Goal: Information Seeking & Learning: Learn about a topic

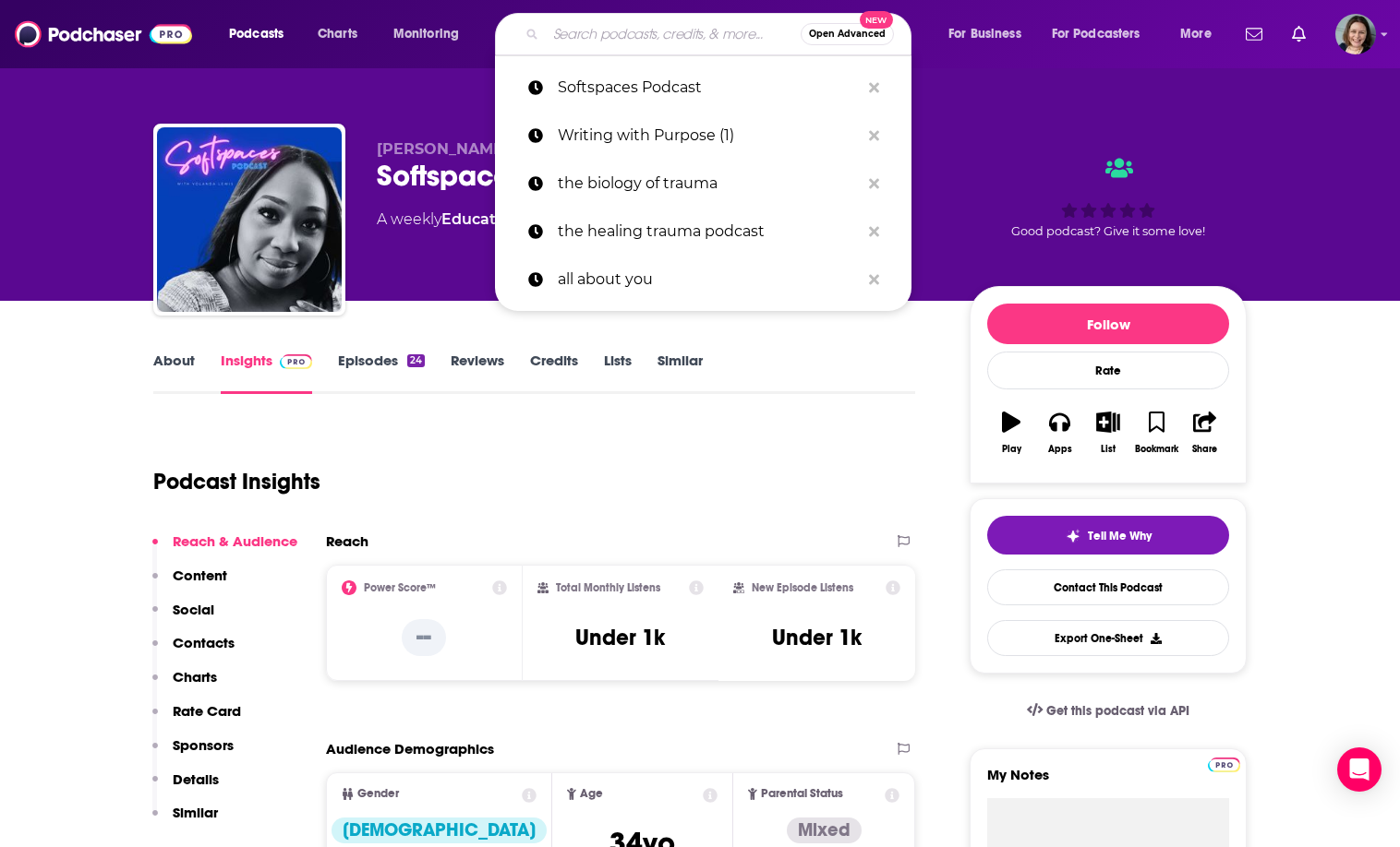
type input "Feeling Good Podcast"
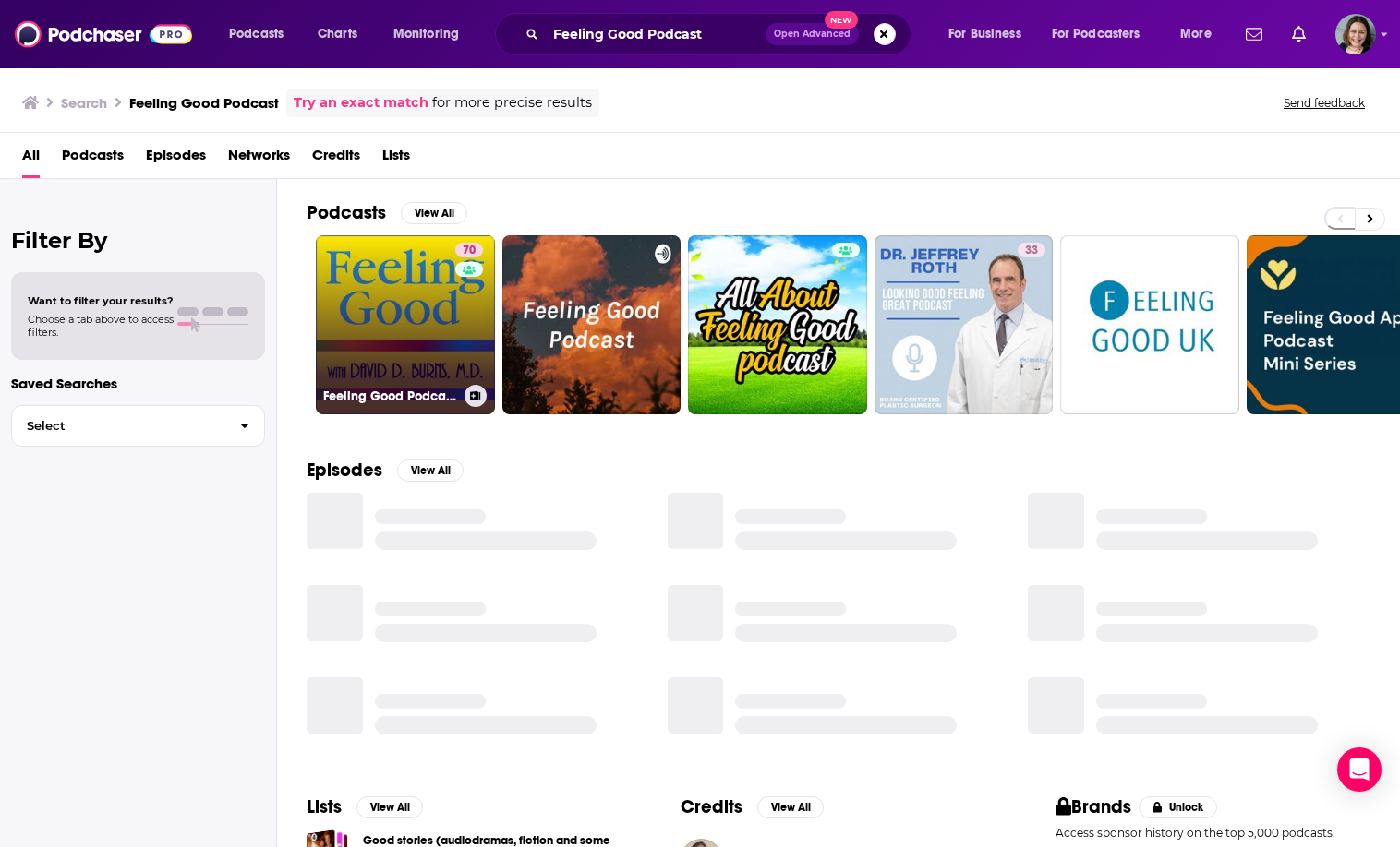
click at [417, 334] on link "70 Feeling Good Podcast | TEAM-CBT - The New Mood Therapy" at bounding box center [405, 324] width 179 height 179
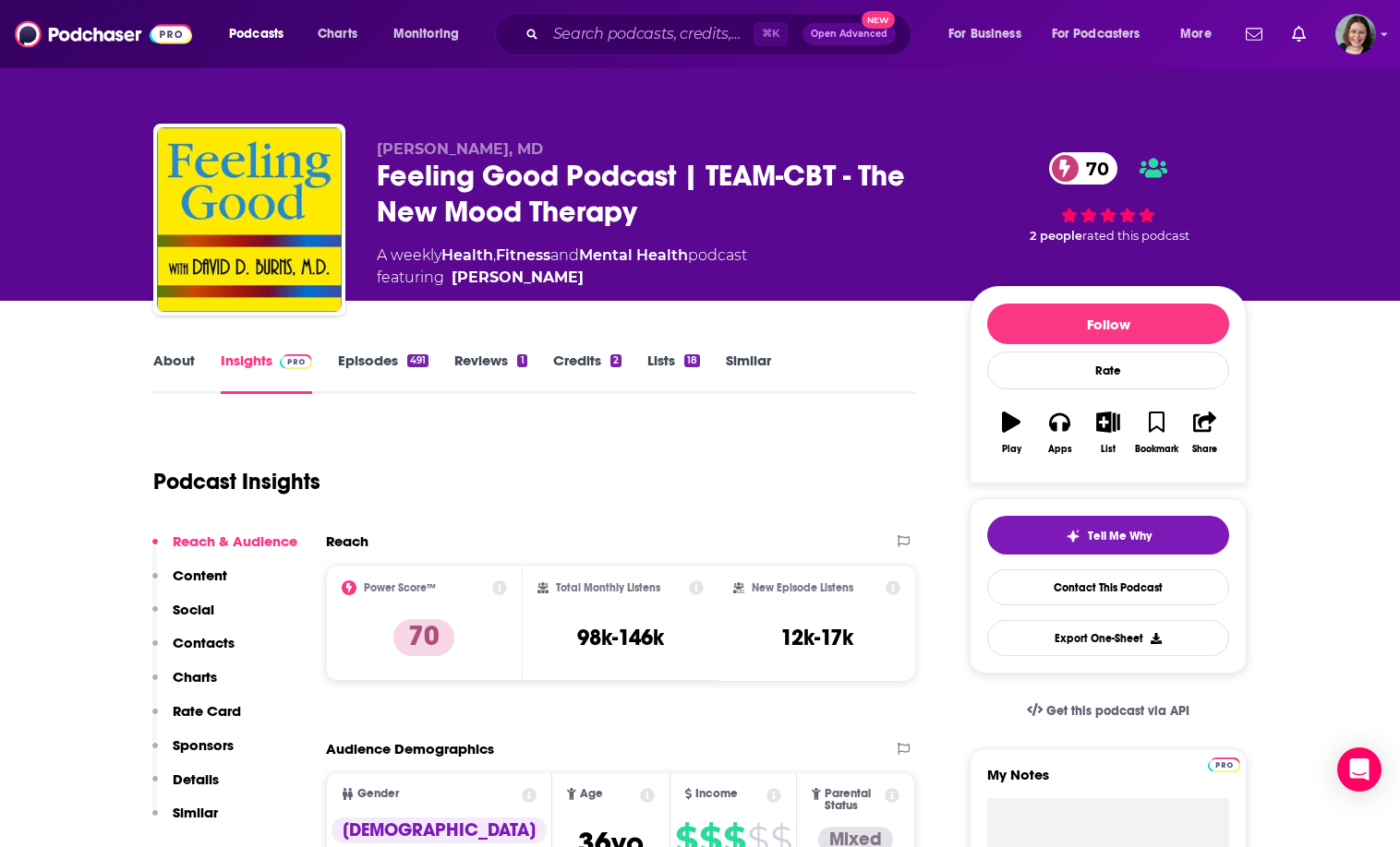
click at [176, 368] on link "About" at bounding box center [173, 372] width 41 height 42
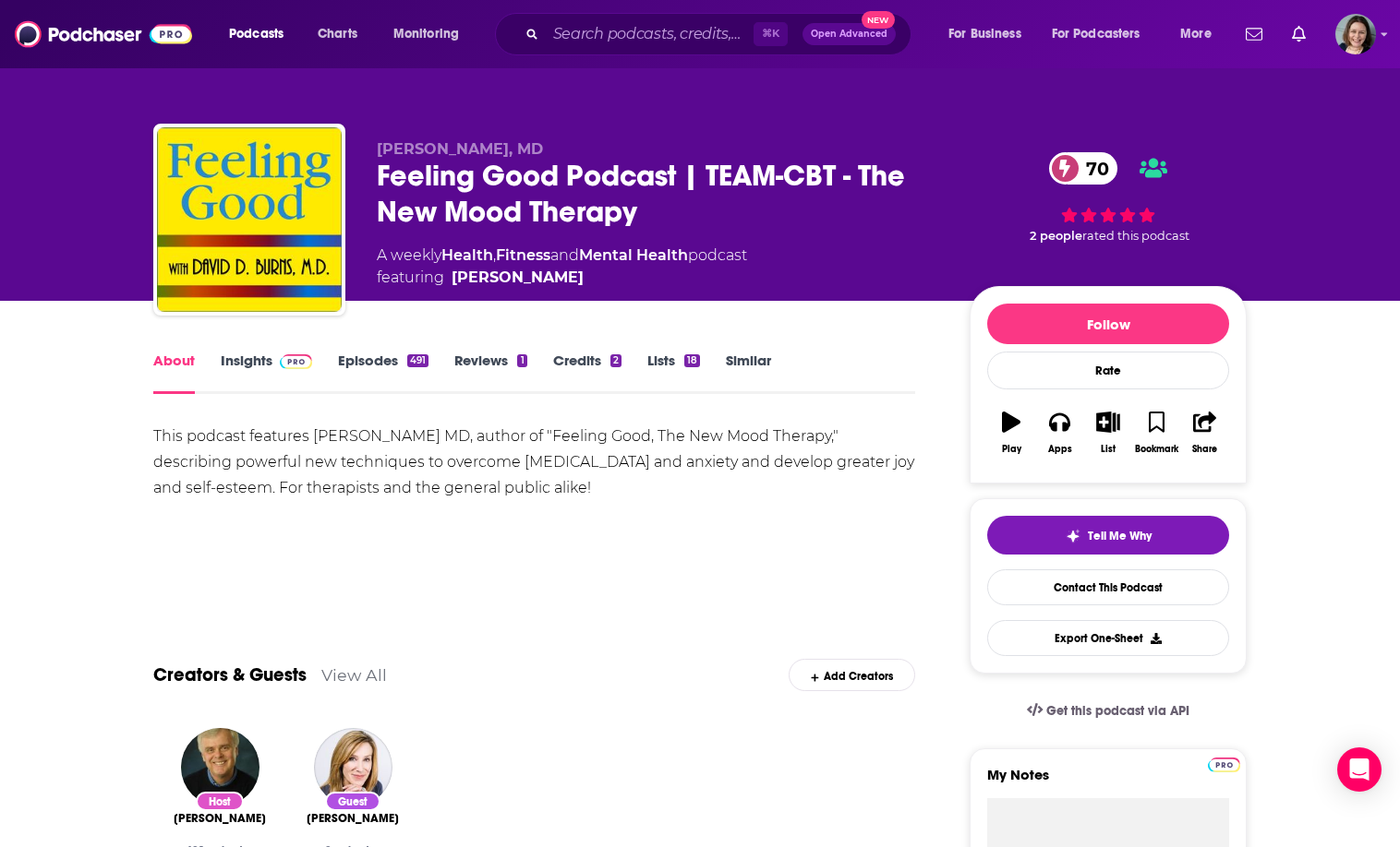
click at [263, 366] on link "Insights" at bounding box center [265, 372] width 91 height 42
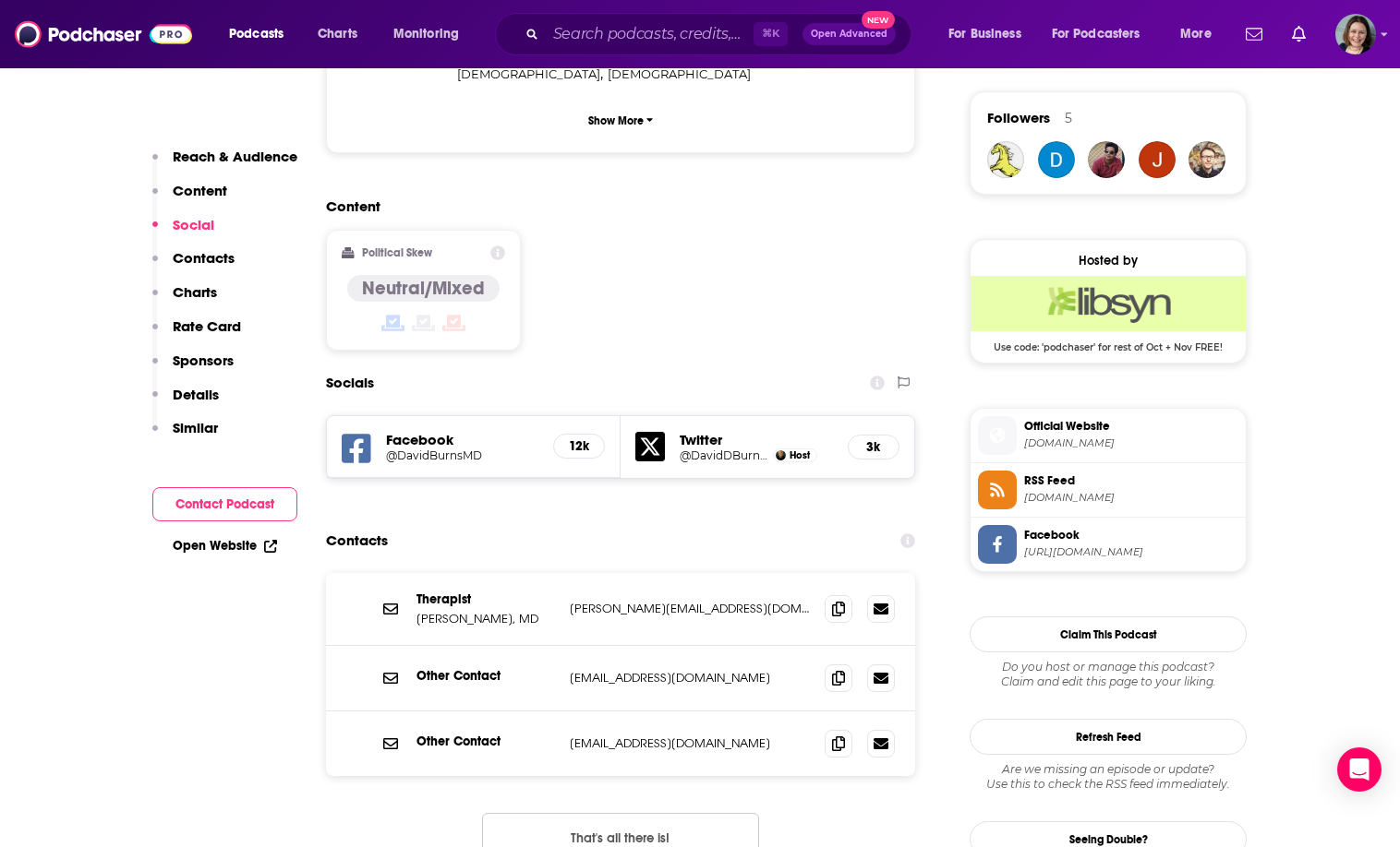
scroll to position [1377, 0]
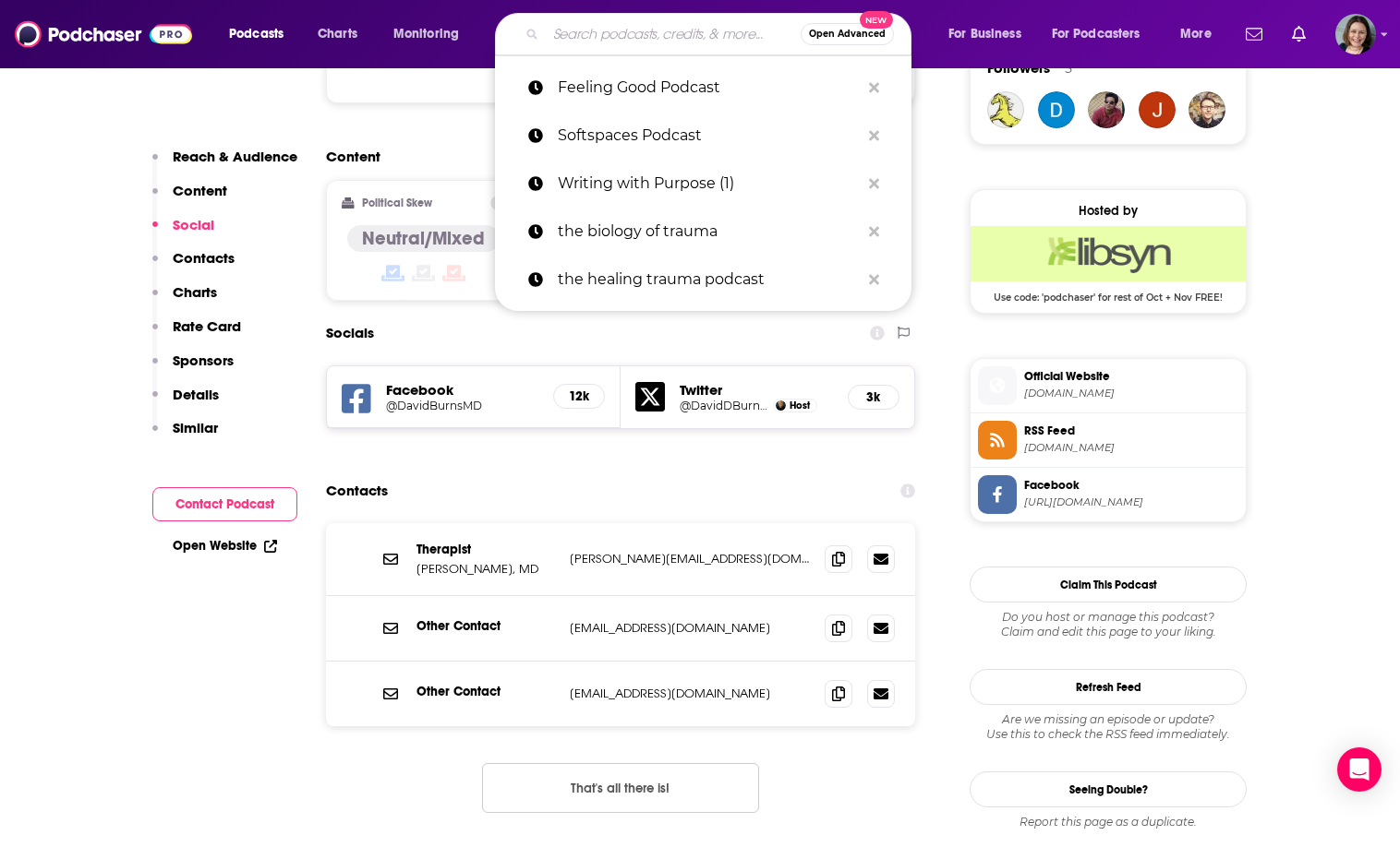
click at [616, 41] on input "Search podcasts, credits, & more..." at bounding box center [673, 33] width 255 height 30
paste input "Make Me Smile with [PERSON_NAME]"
type input "Make Me Smile with [PERSON_NAME]"
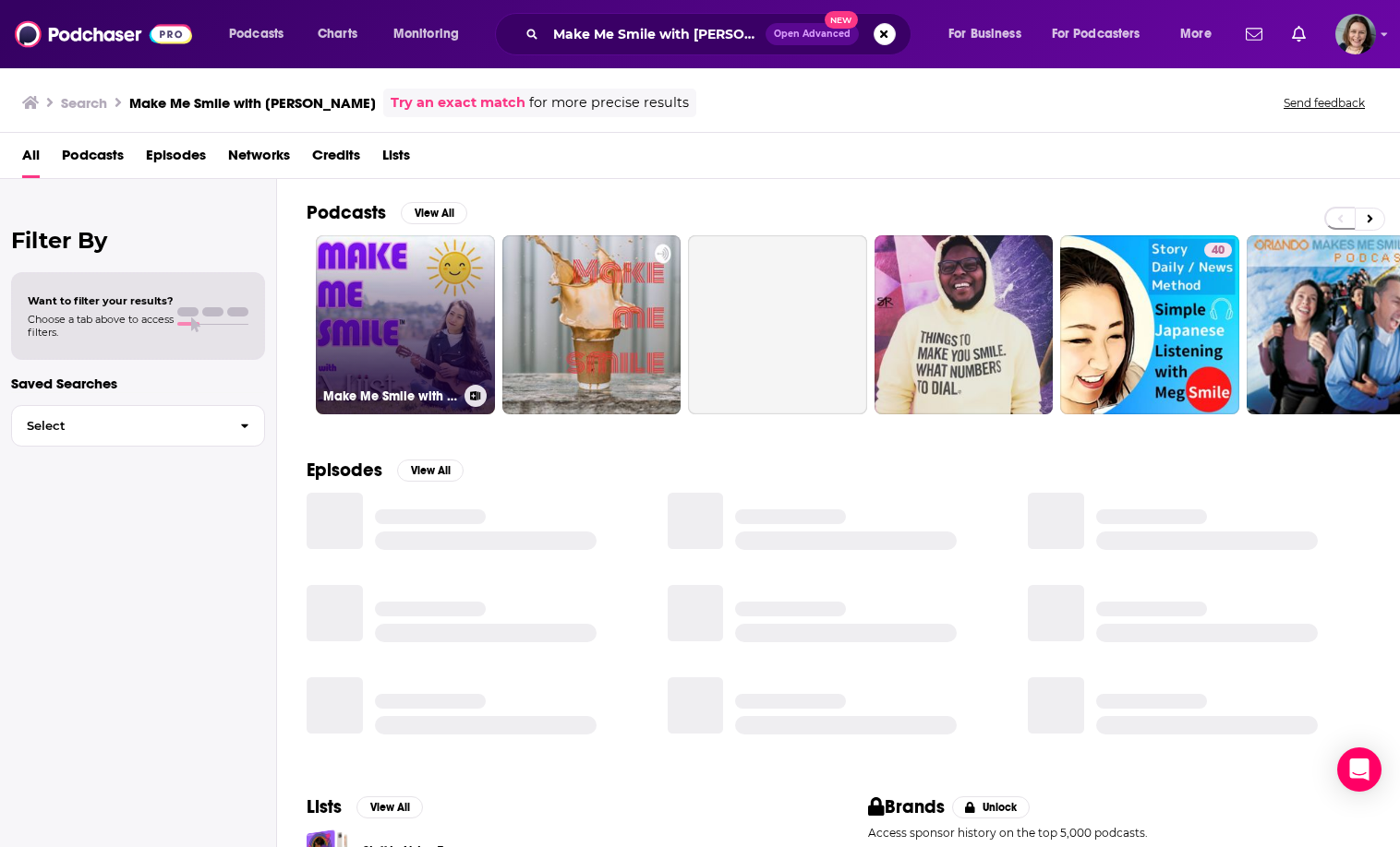
click at [437, 321] on link "Make Me Smile with [PERSON_NAME]" at bounding box center [405, 324] width 179 height 179
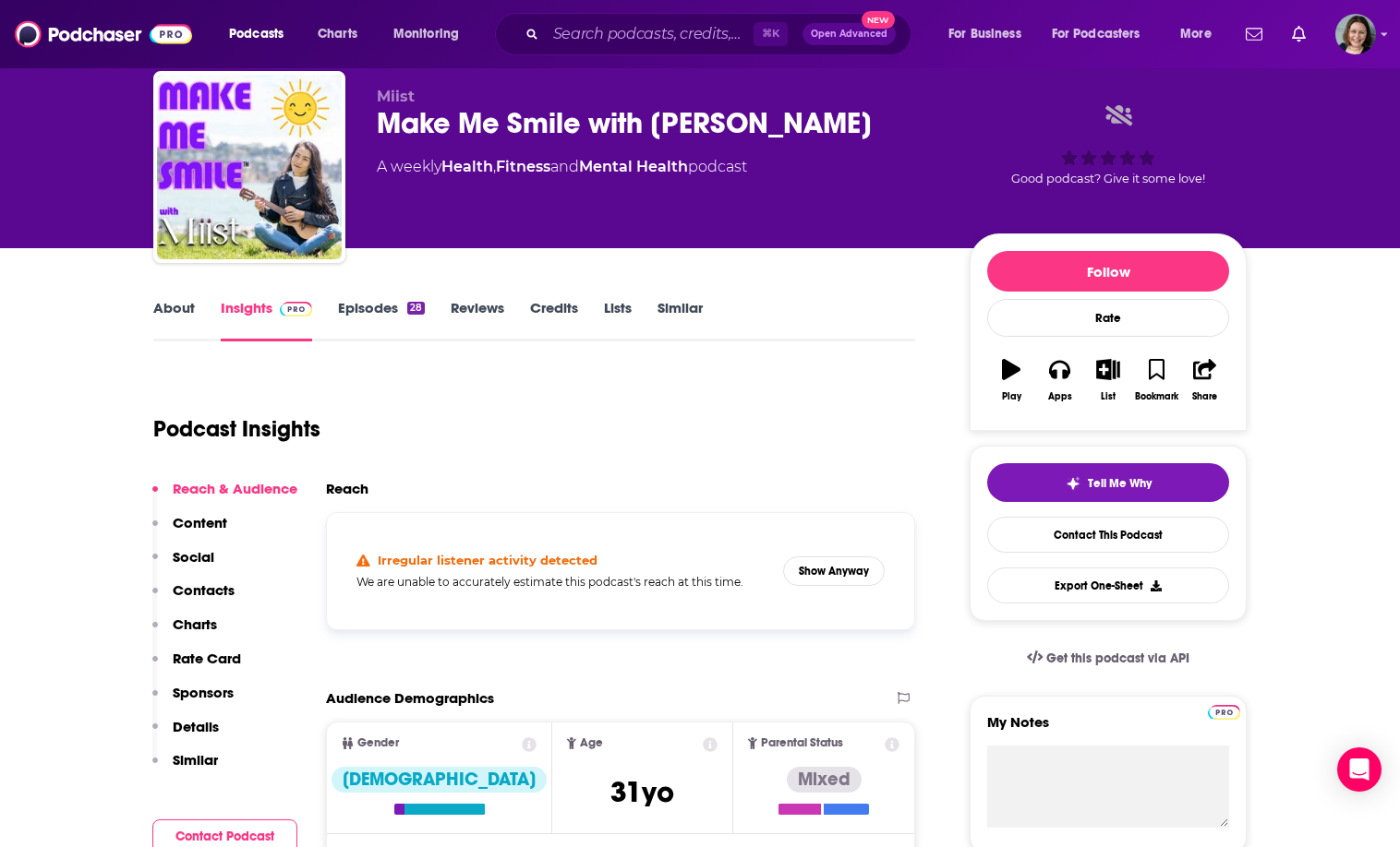
scroll to position [56, 0]
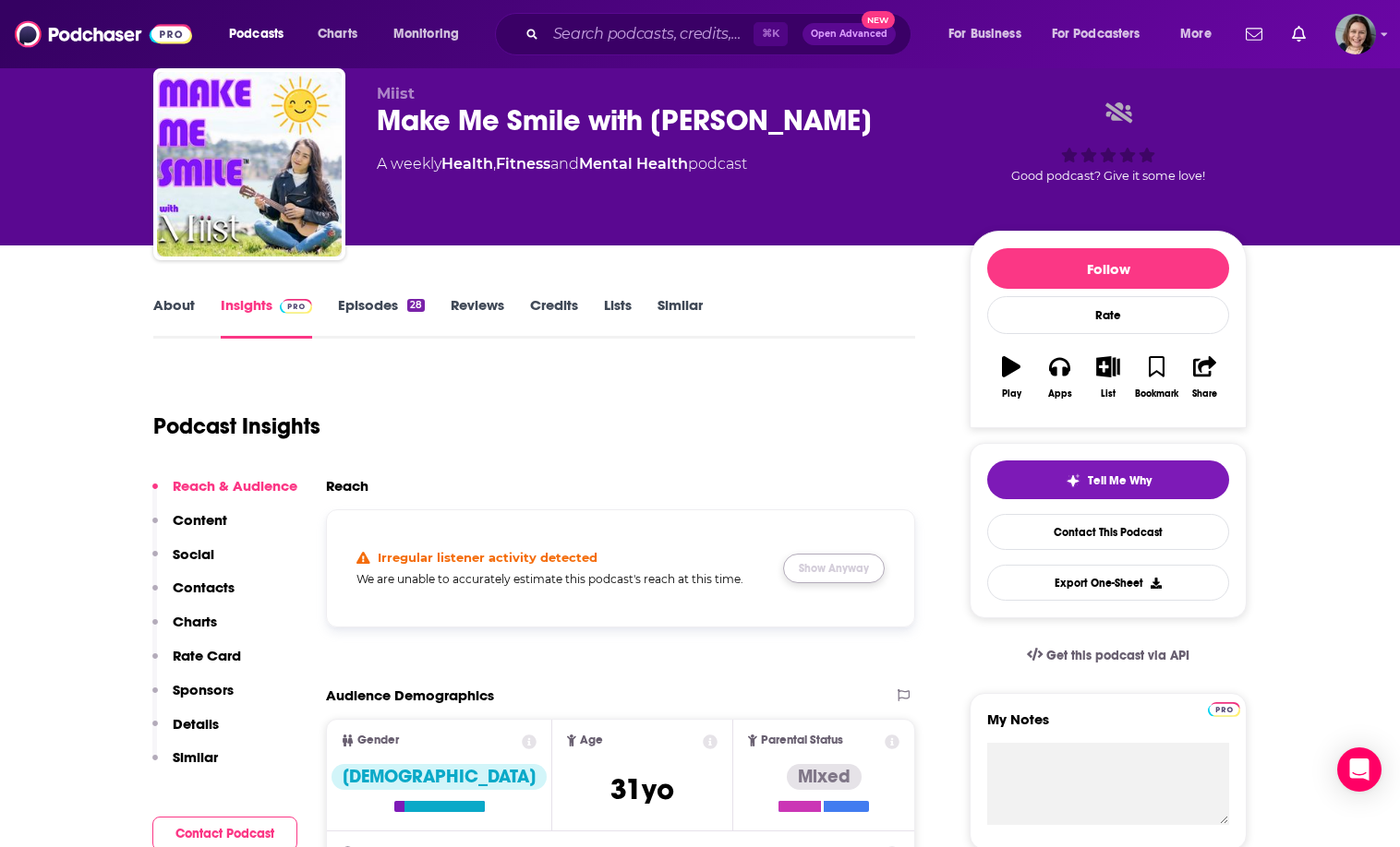
click at [796, 568] on button "Show Anyway" at bounding box center [834, 568] width 102 height 30
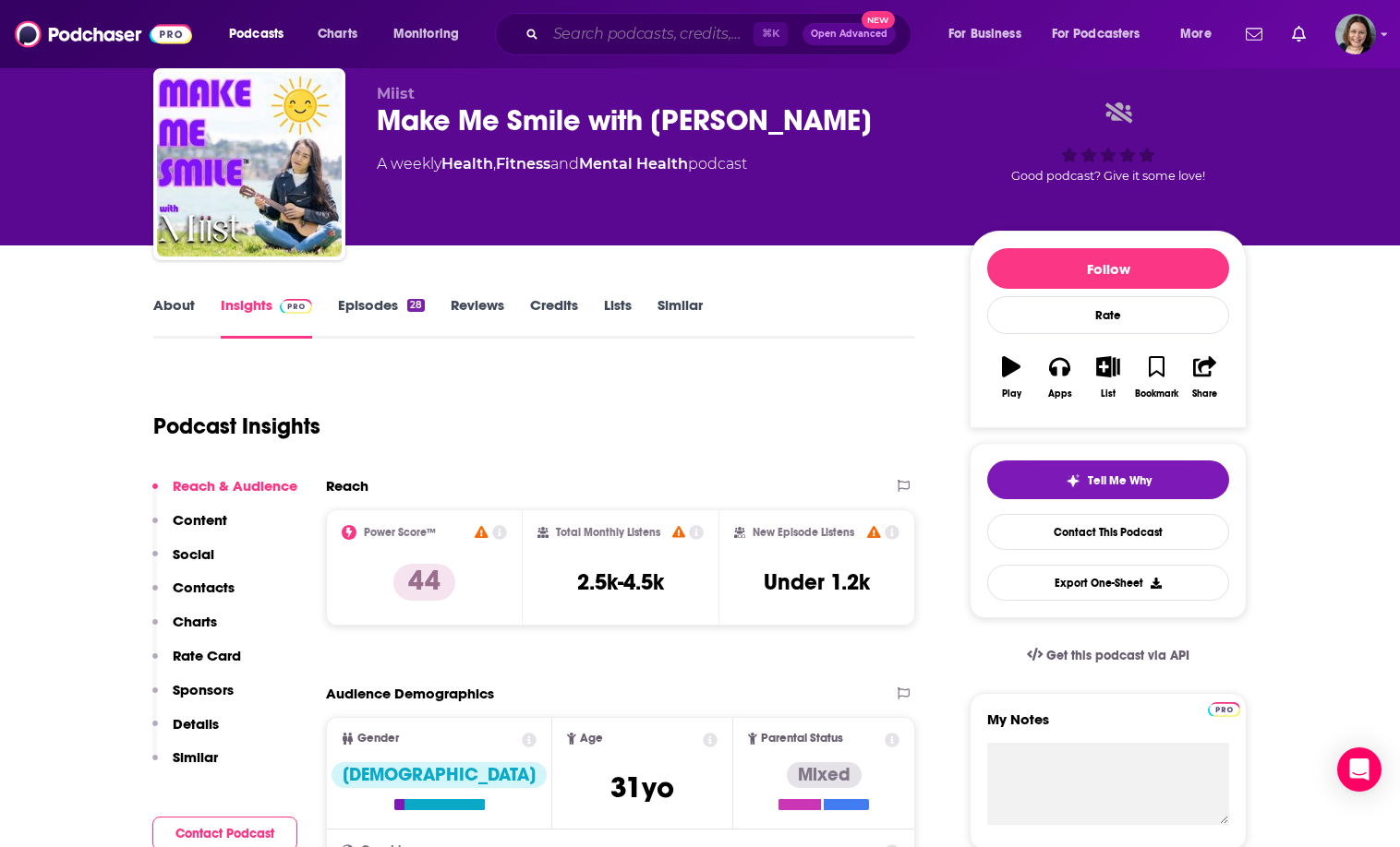
click at [702, 37] on input "Search podcasts, credits, & more..." at bounding box center [649, 33] width 208 height 30
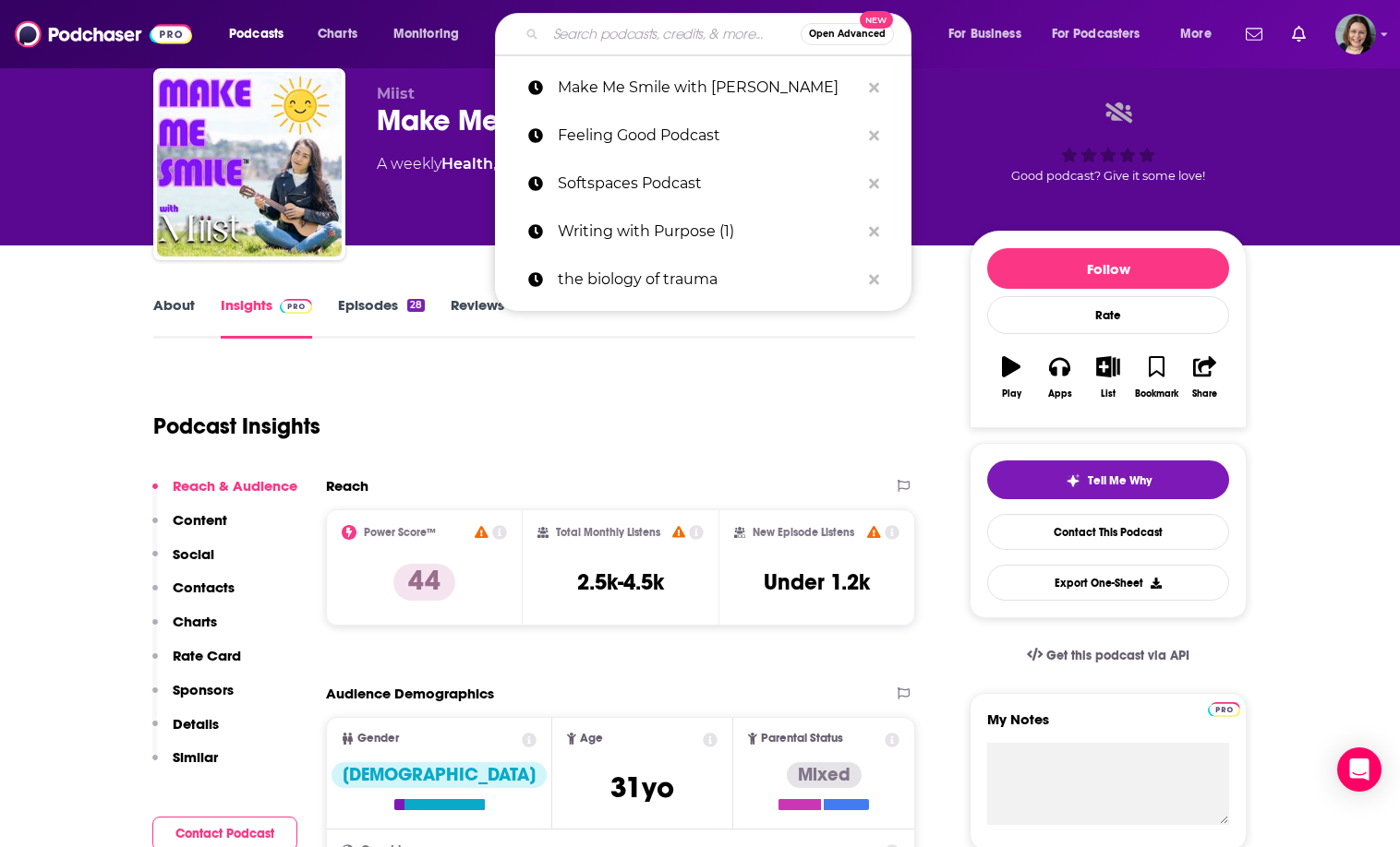
paste input "Awaken Your Inner Awesomeness"
type input "Awaken Your Inner Awesomeness"
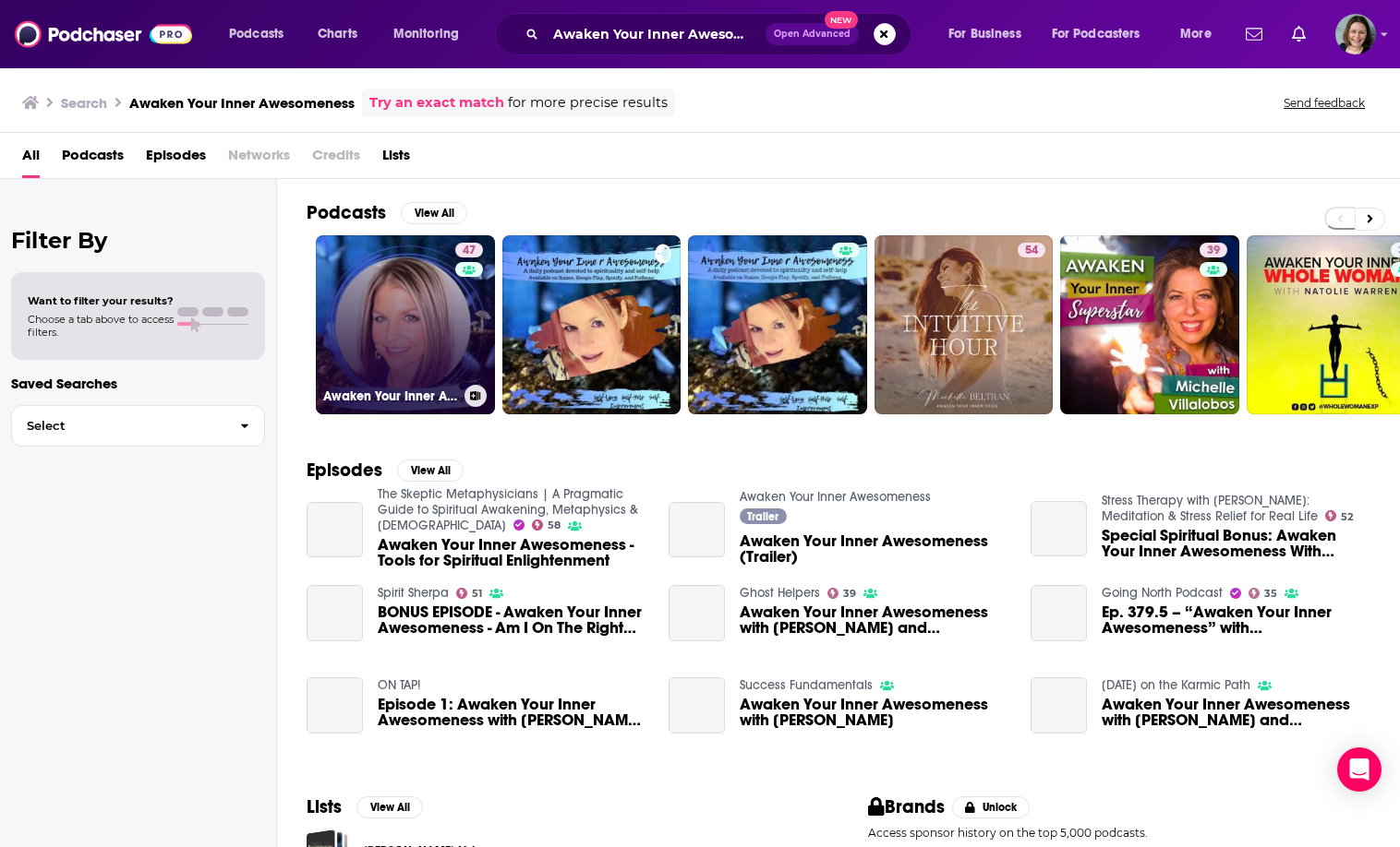
click at [423, 307] on link "47 Awaken Your Inner Awesomeness with [PERSON_NAME]-A daily dose of spiritualit…" at bounding box center [405, 324] width 179 height 179
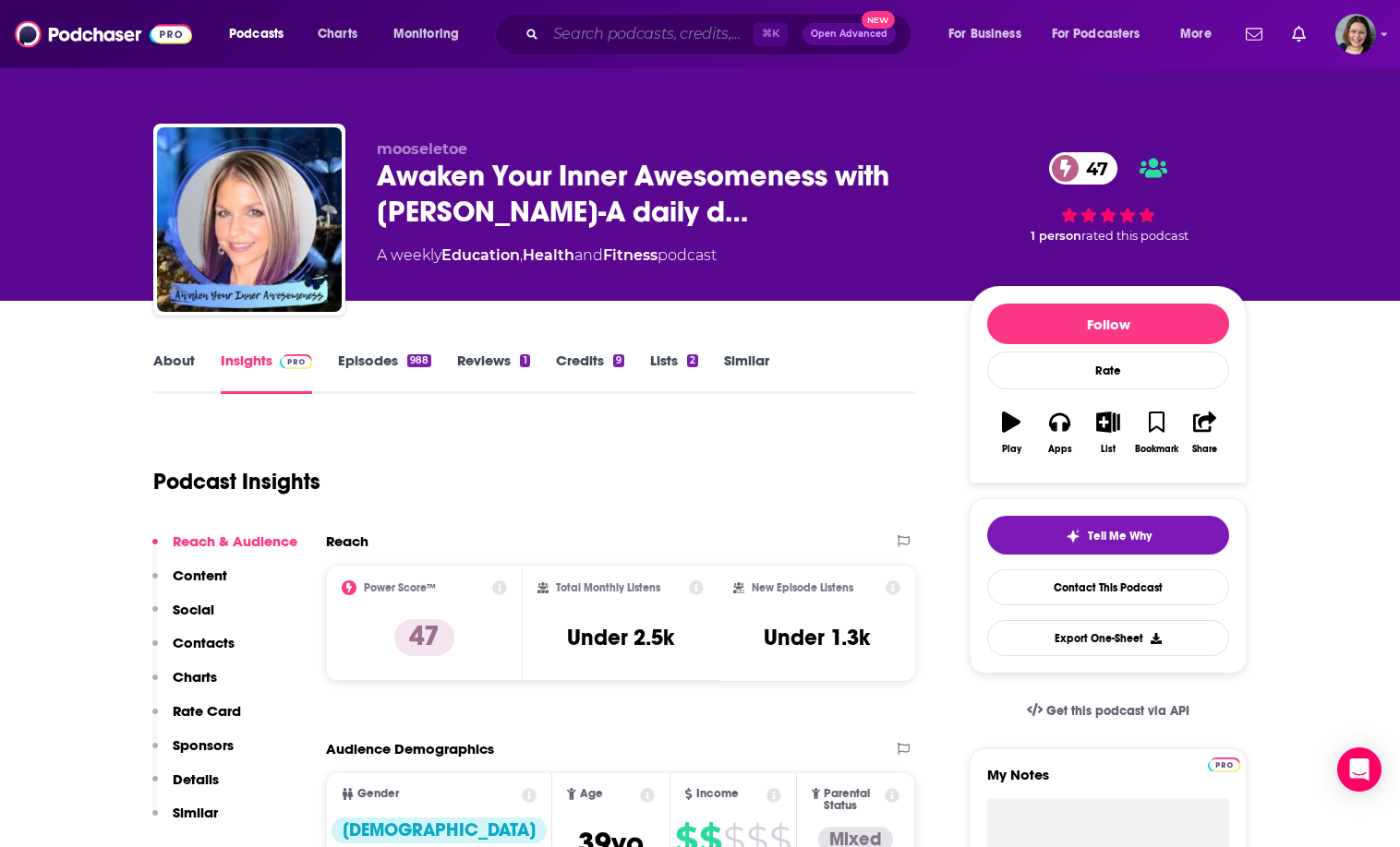
click at [701, 31] on input "Search podcasts, credits, & more..." at bounding box center [649, 33] width 208 height 30
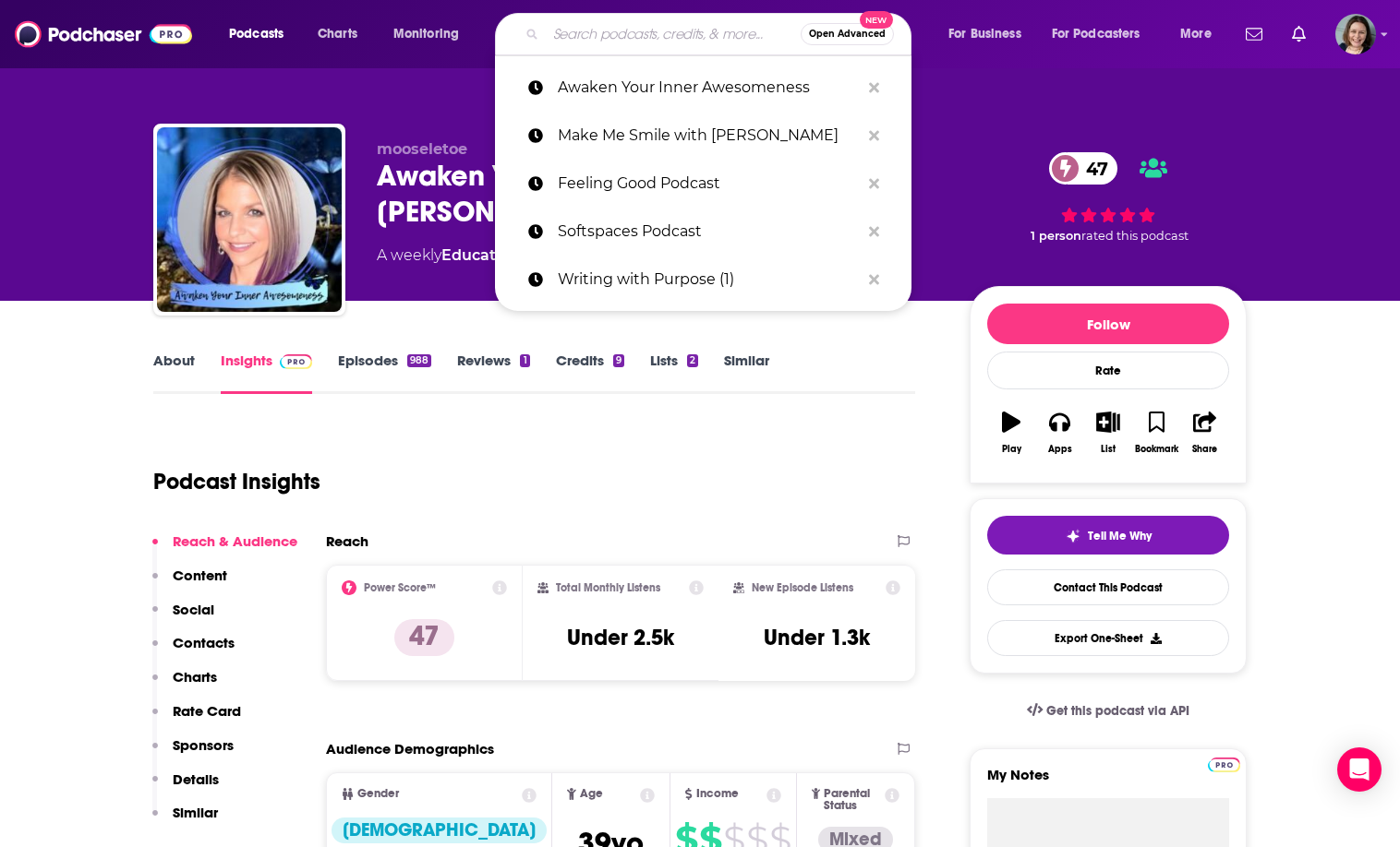
paste input "The Sinead Says Podcast"
type input "The Sinead Says Podcast"
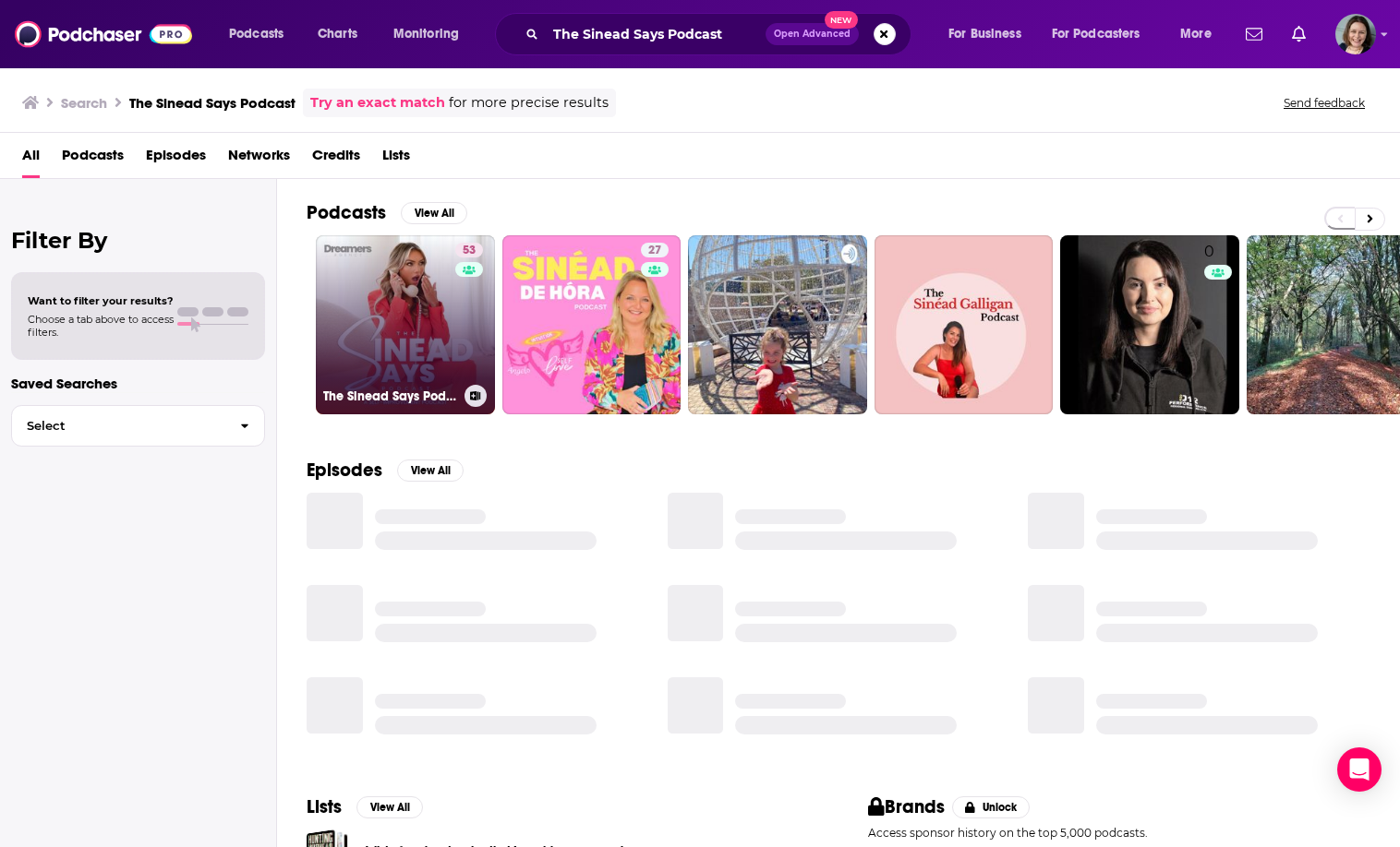
click at [428, 323] on link "53 The Sinead Says Podcast" at bounding box center [405, 324] width 179 height 179
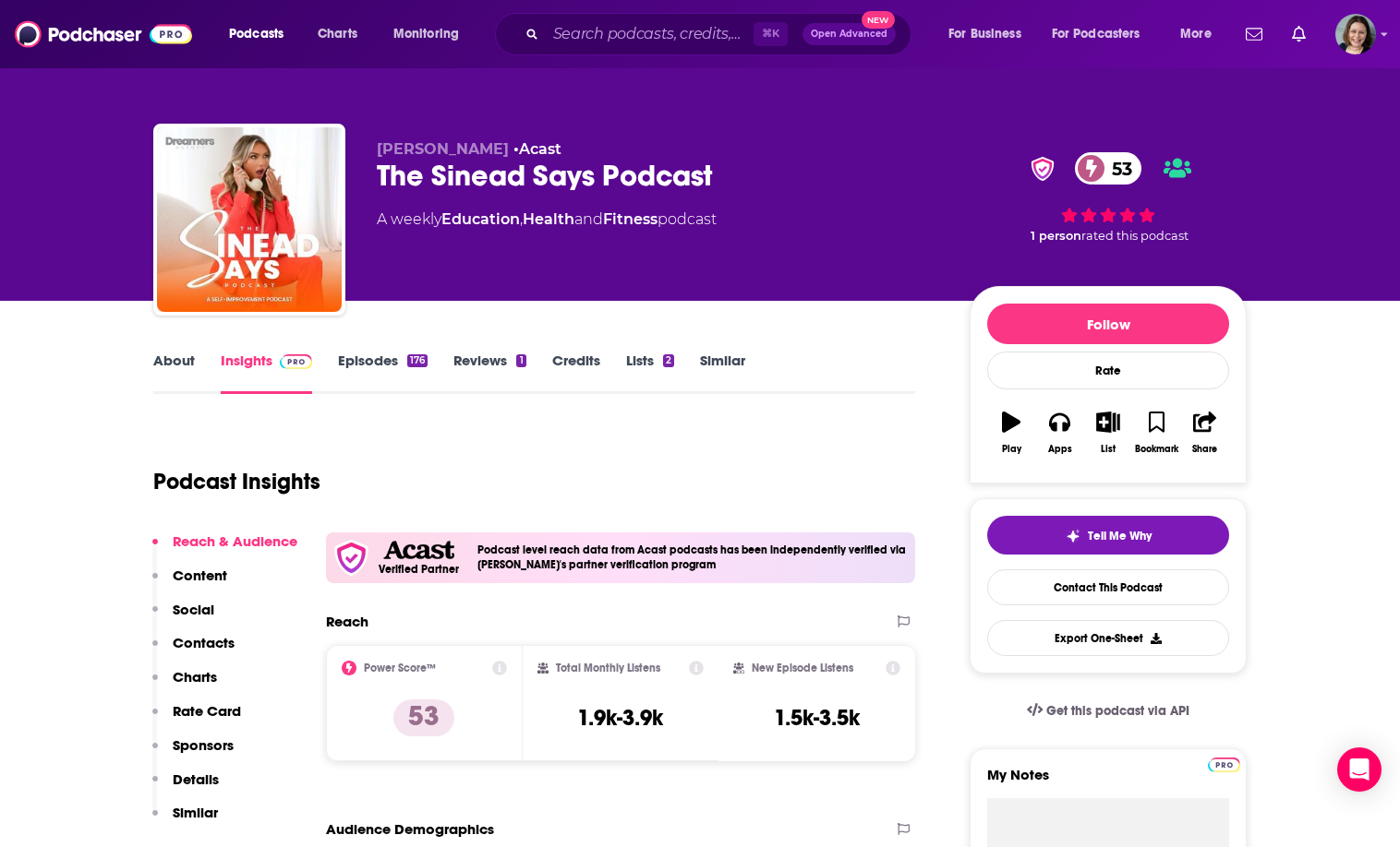
click at [409, 177] on div "The Sinead Says Podcast 53" at bounding box center [658, 176] width 563 height 36
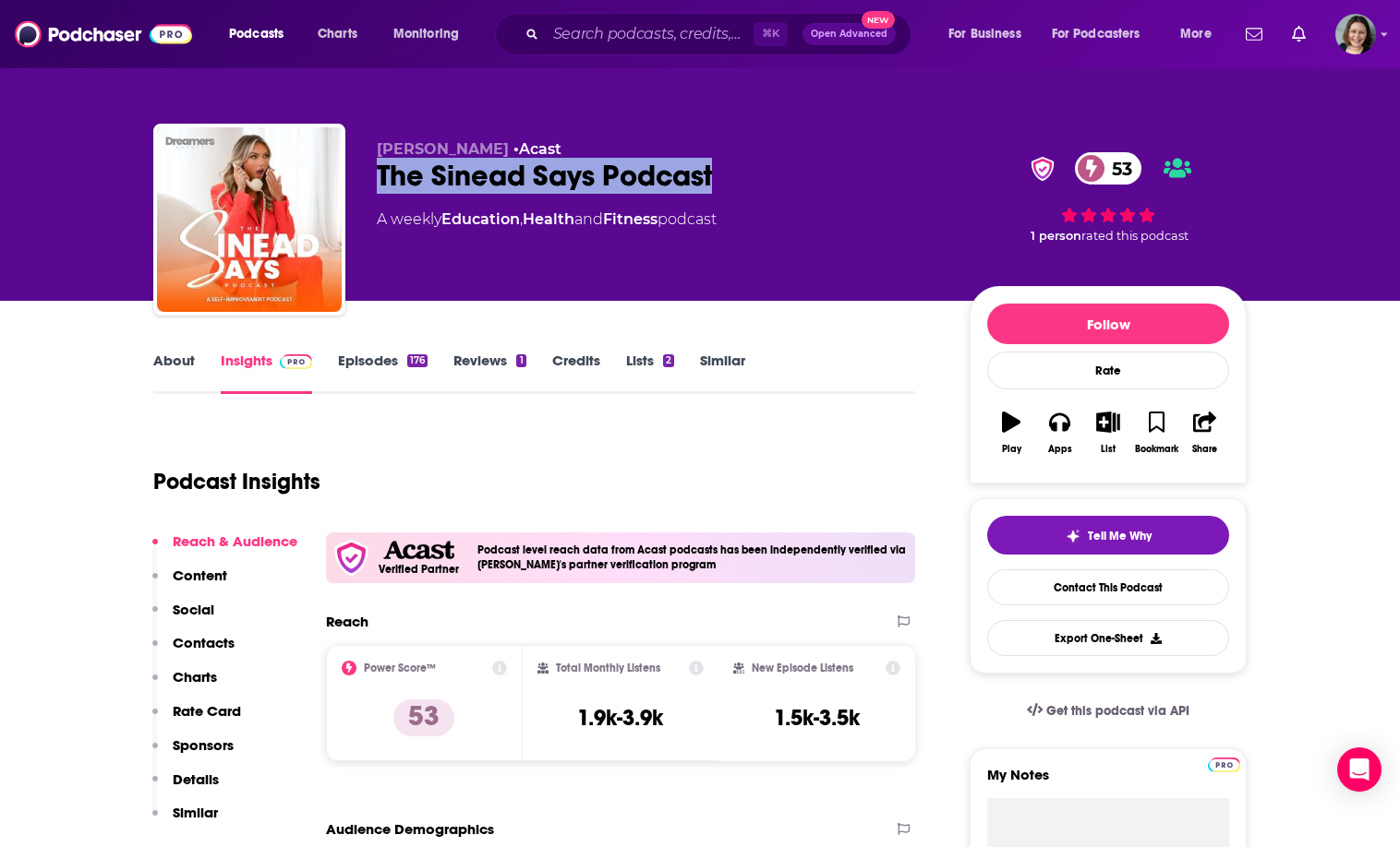
drag, startPoint x: 409, startPoint y: 177, endPoint x: 698, endPoint y: 167, distance: 289.2
click at [698, 167] on div "The Sinead Says Podcast 53" at bounding box center [658, 176] width 563 height 36
copy h2 "The Sinead Says Podcast"
click at [698, 167] on div "The Sinead Says Podcast 53" at bounding box center [658, 176] width 563 height 36
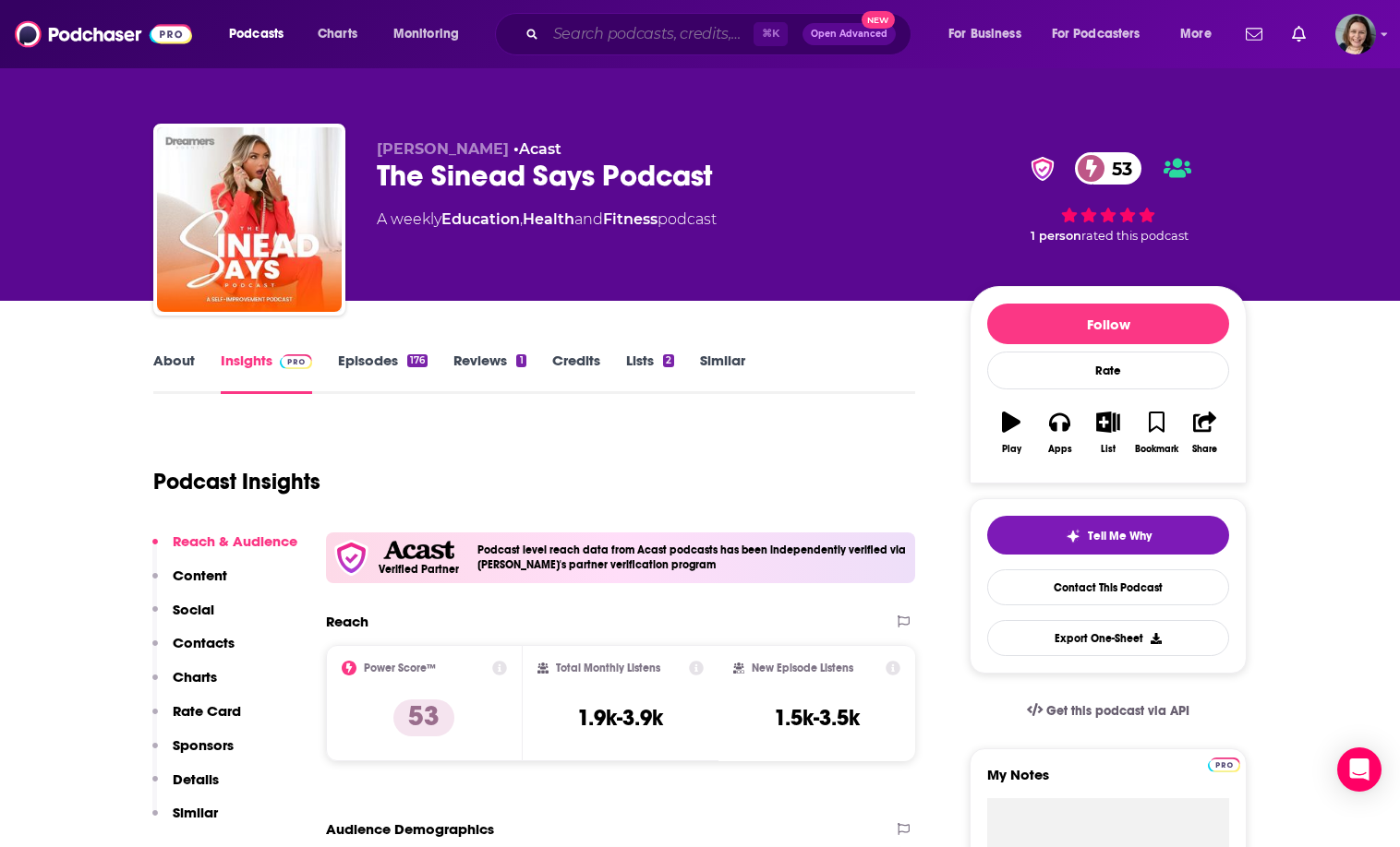
click at [612, 33] on input "Search podcasts, credits, & more..." at bounding box center [649, 33] width 208 height 30
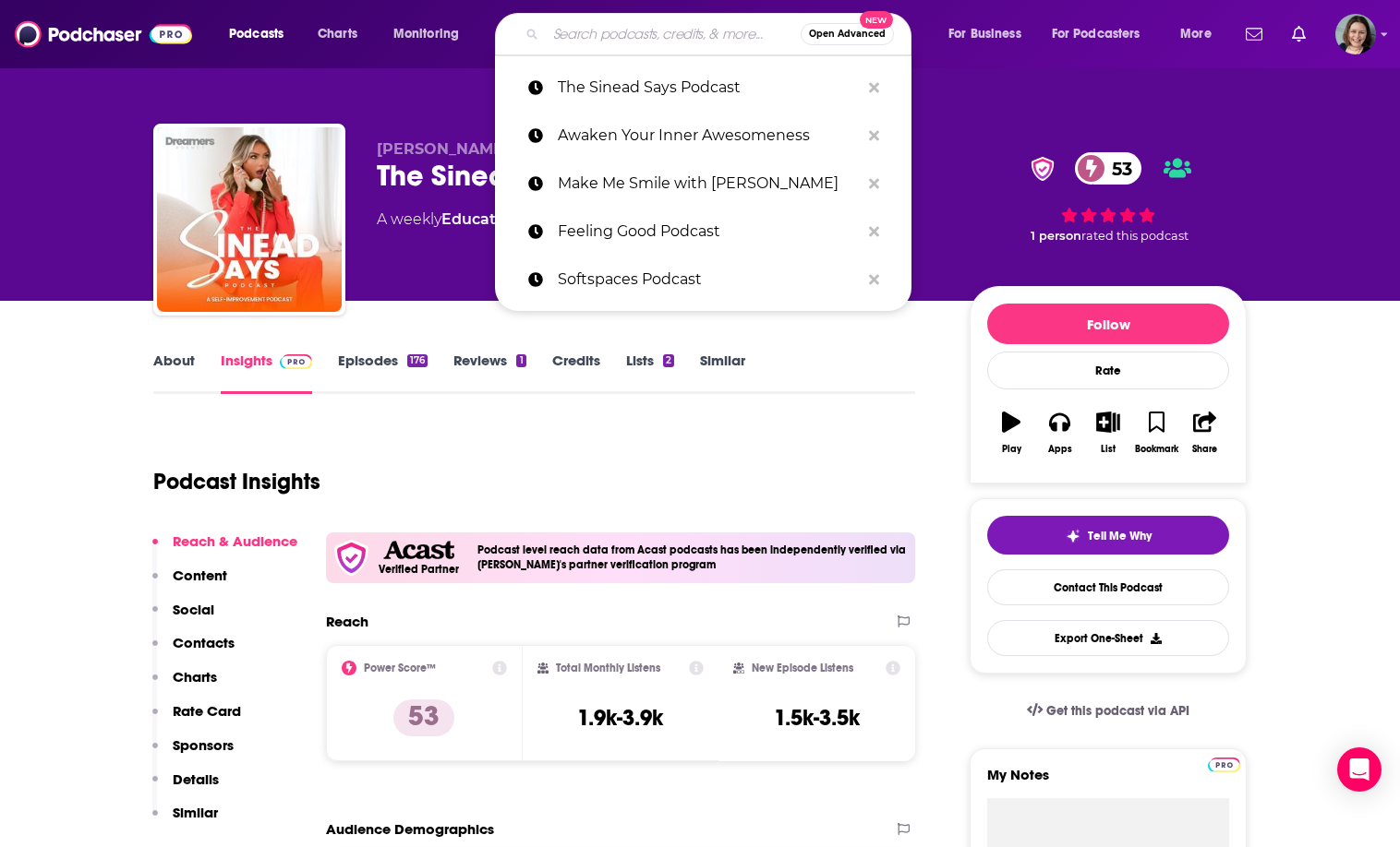
paste input "The Big Silence"
type input "The Big Silence"
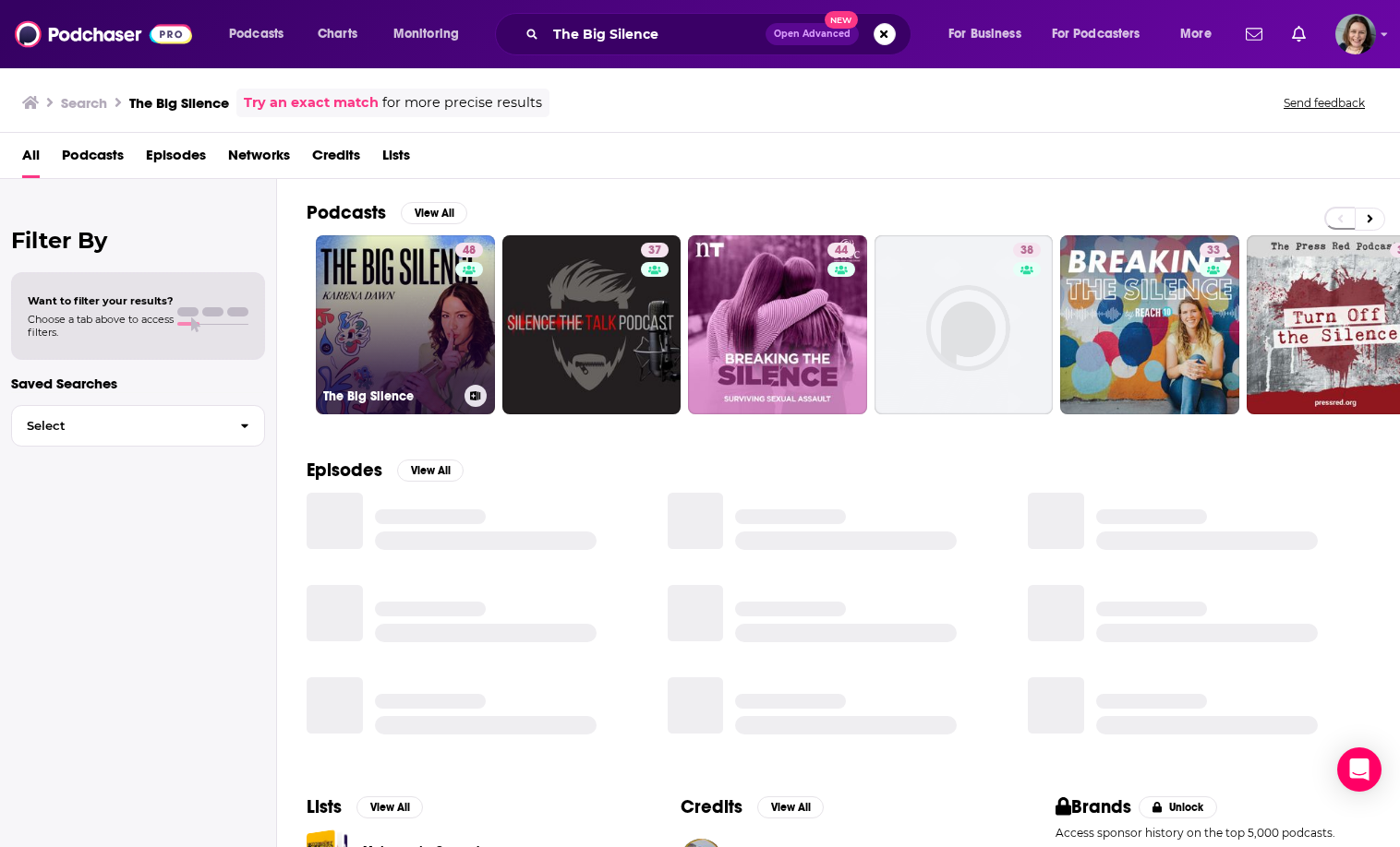
click at [395, 340] on link "48 The Big Silence" at bounding box center [405, 324] width 179 height 179
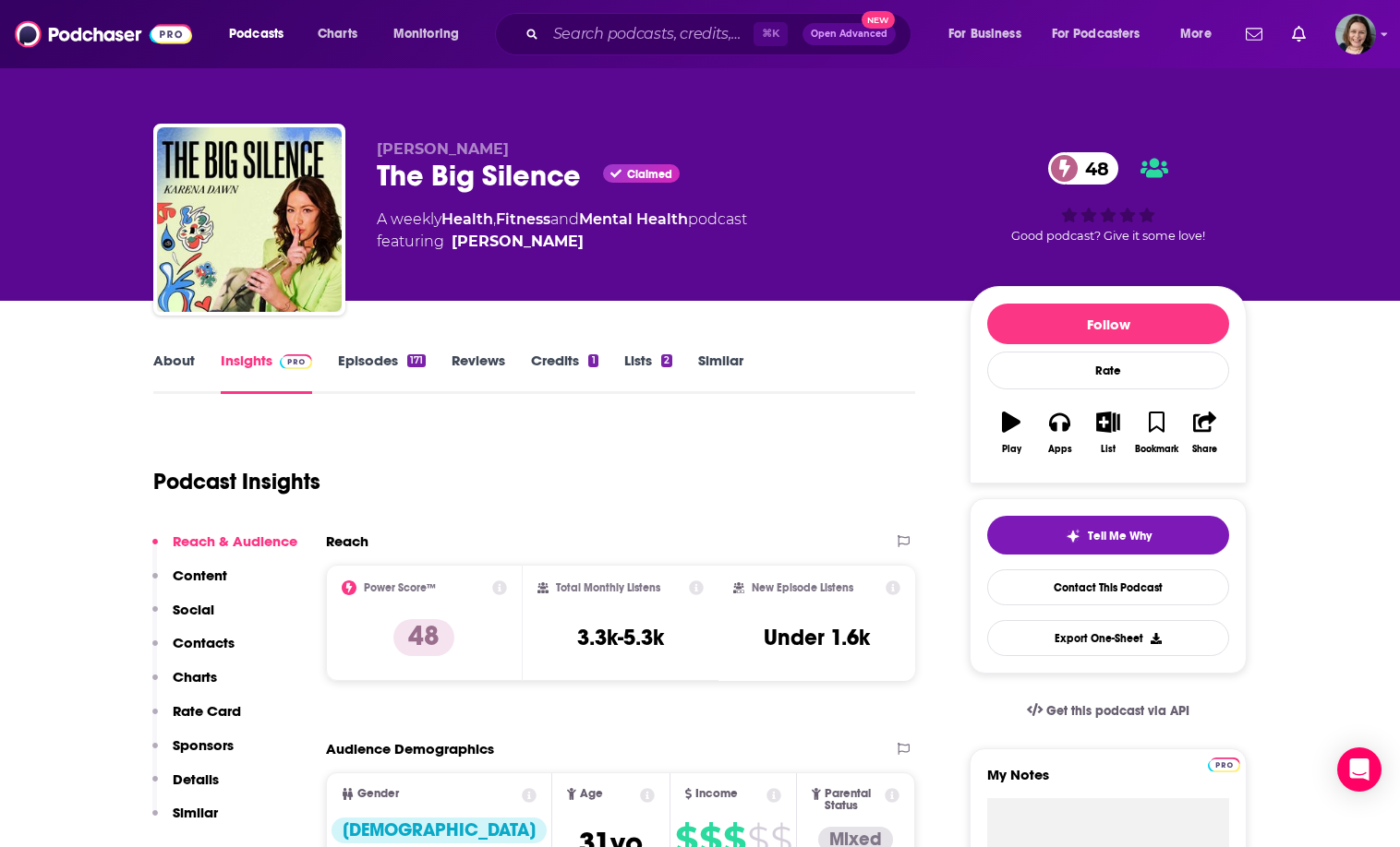
click at [383, 151] on span "[PERSON_NAME]" at bounding box center [442, 149] width 132 height 17
drag, startPoint x: 383, startPoint y: 151, endPoint x: 473, endPoint y: 151, distance: 90.0
click at [473, 151] on span "[PERSON_NAME]" at bounding box center [442, 149] width 132 height 17
copy span "[PERSON_NAME]"
click at [473, 151] on span "[PERSON_NAME]" at bounding box center [442, 149] width 132 height 17
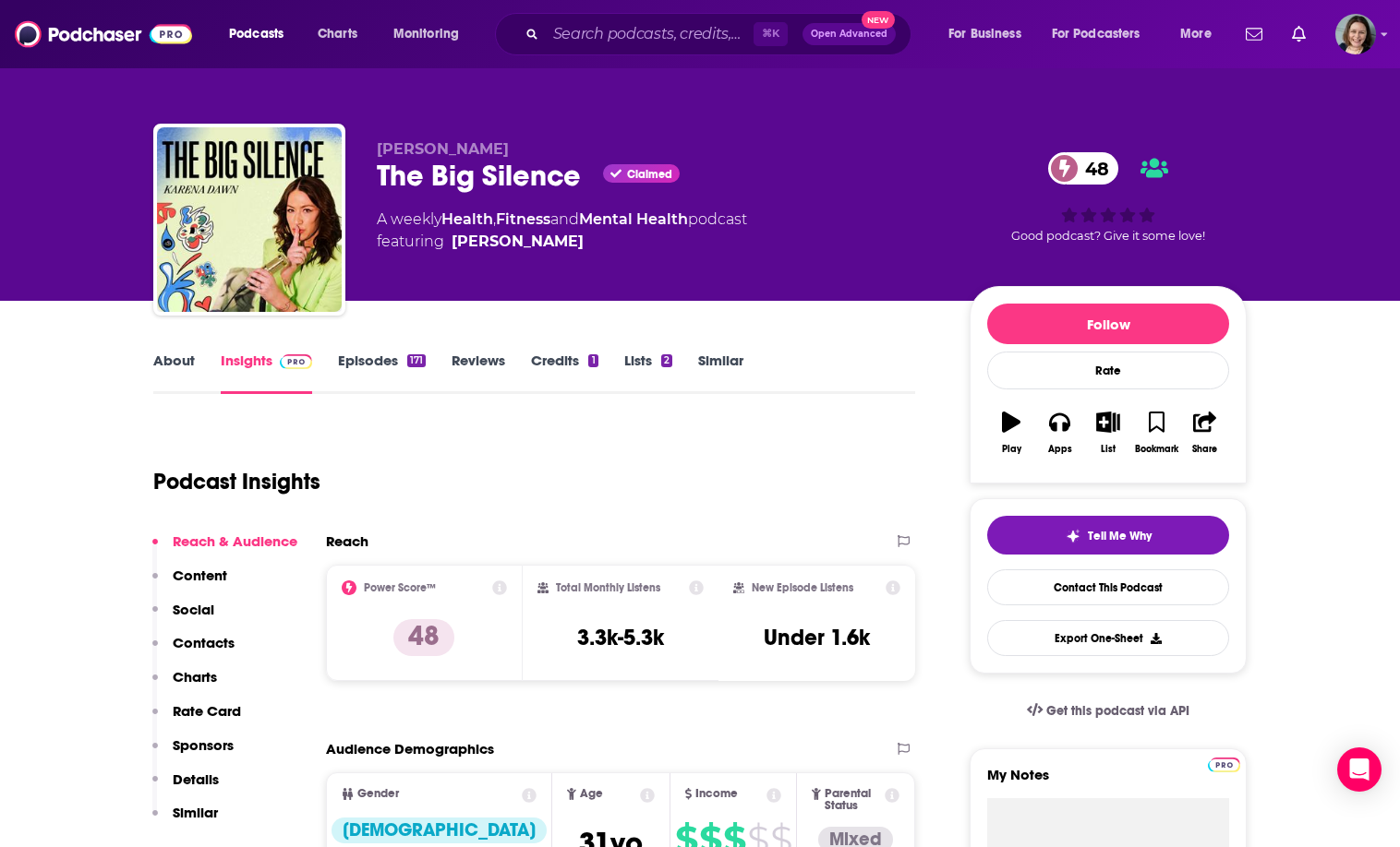
click at [175, 355] on link "About" at bounding box center [173, 372] width 41 height 42
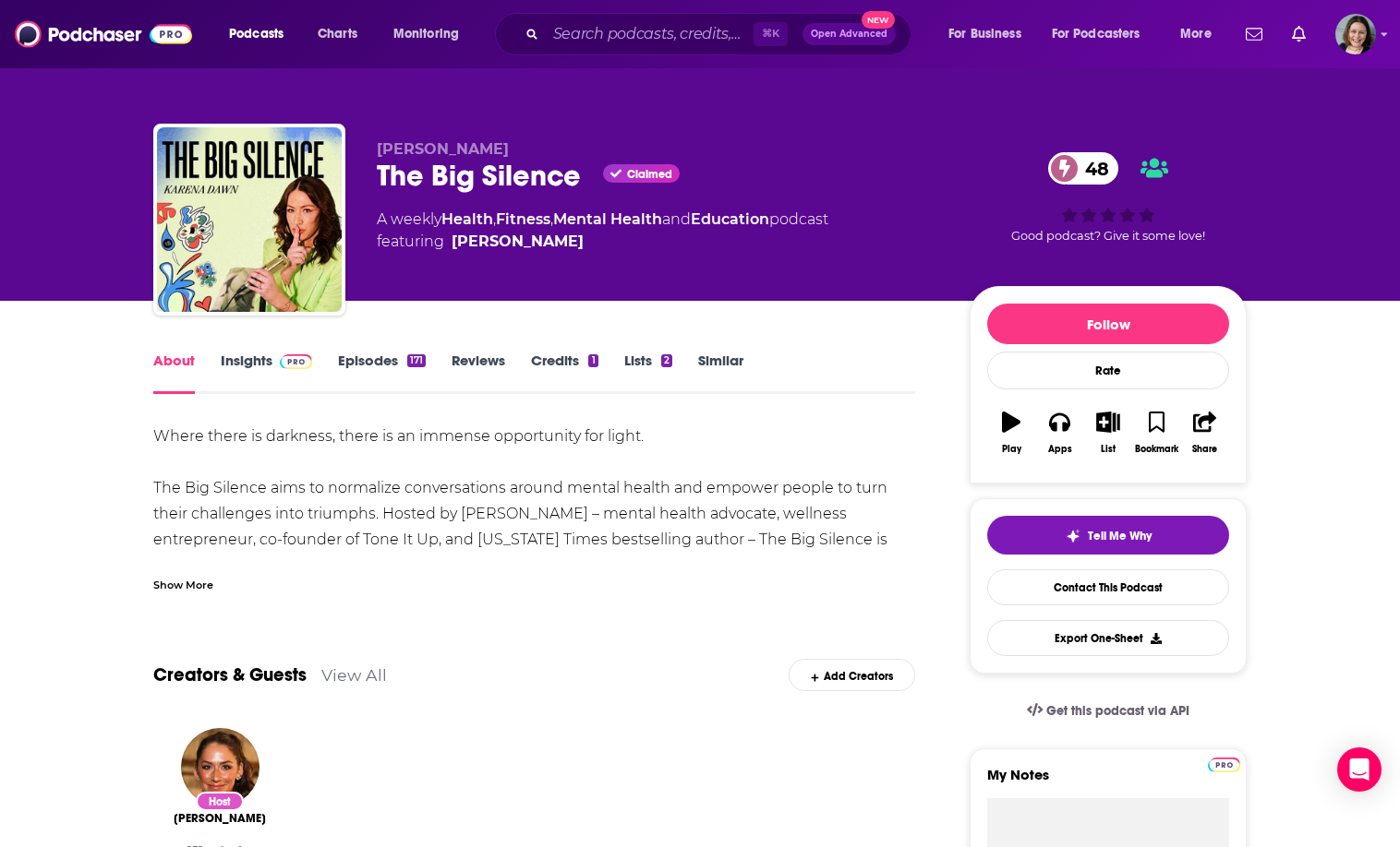
click at [192, 561] on div "Where there is darkness, there is an immense opportunity for light. The Big Sil…" at bounding box center [534, 508] width 762 height 168
click at [191, 578] on div "Show More" at bounding box center [183, 584] width 60 height 17
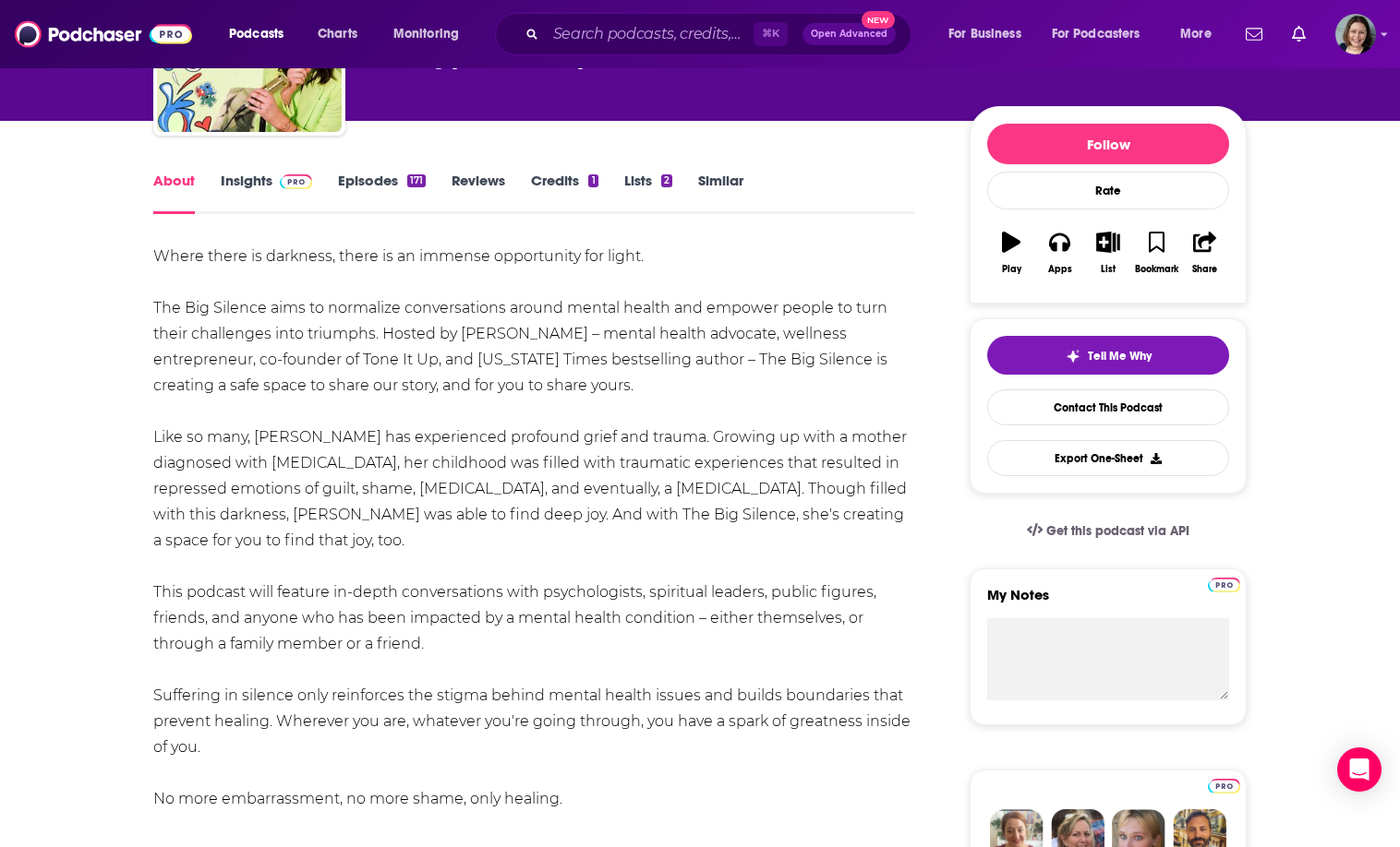
scroll to position [202, 0]
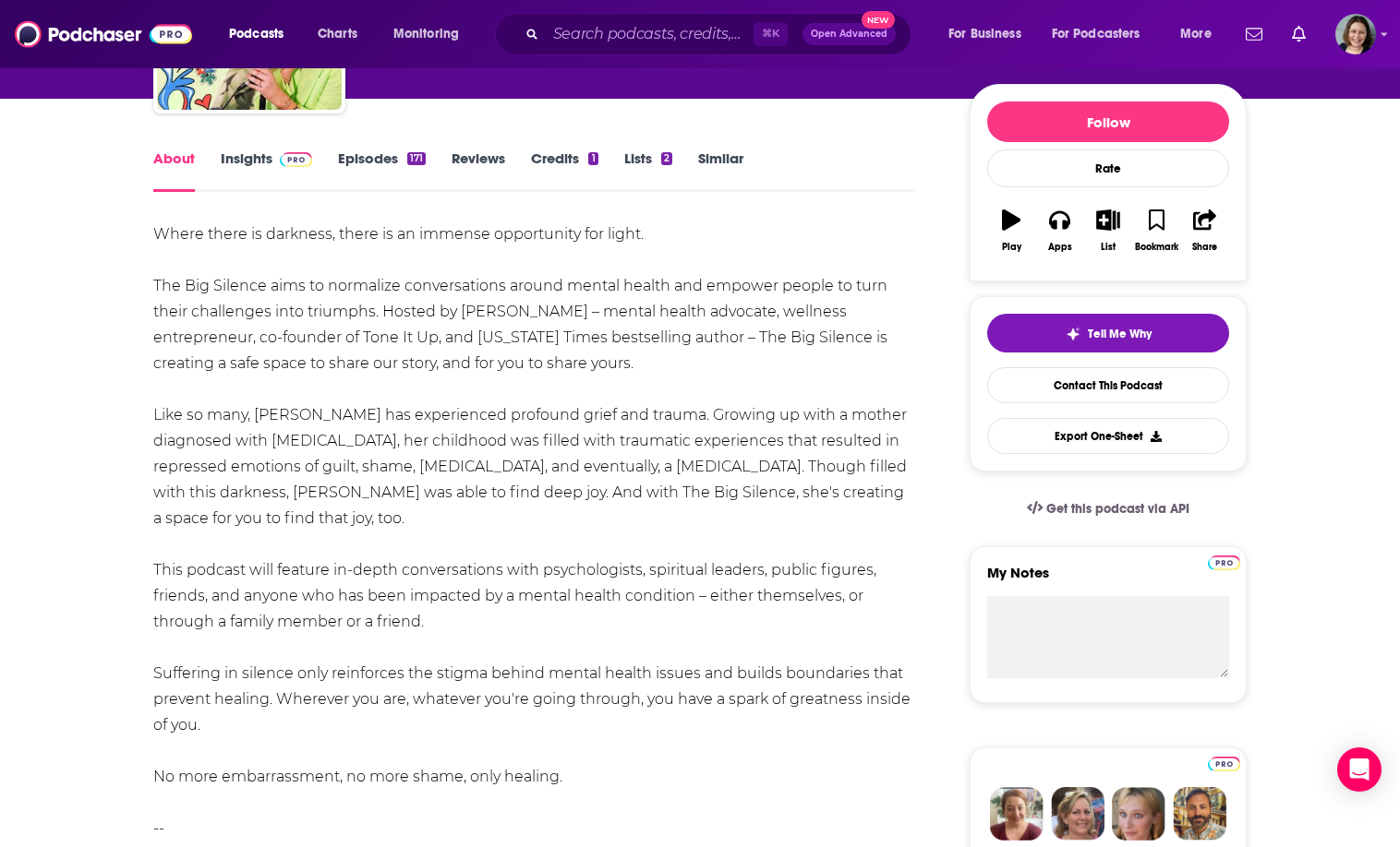
click at [174, 230] on div "Where there is darkness, there is an immense opportunity for light. The Big Sil…" at bounding box center [534, 595] width 762 height 749
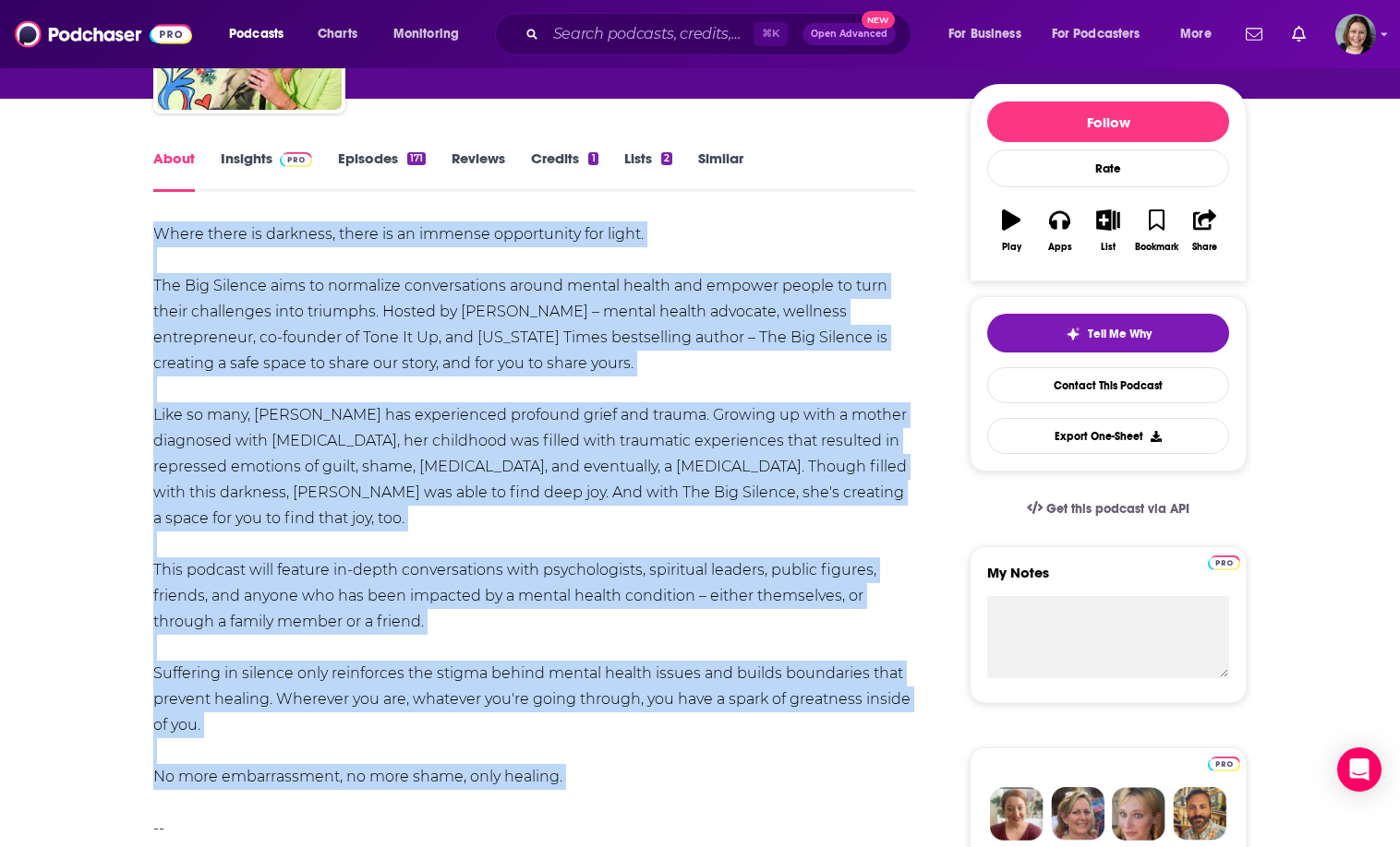
drag, startPoint x: 174, startPoint y: 230, endPoint x: 562, endPoint y: 774, distance: 668.2
click at [562, 774] on div "Where there is darkness, there is an immense opportunity for light. The Big Sil…" at bounding box center [534, 595] width 762 height 749
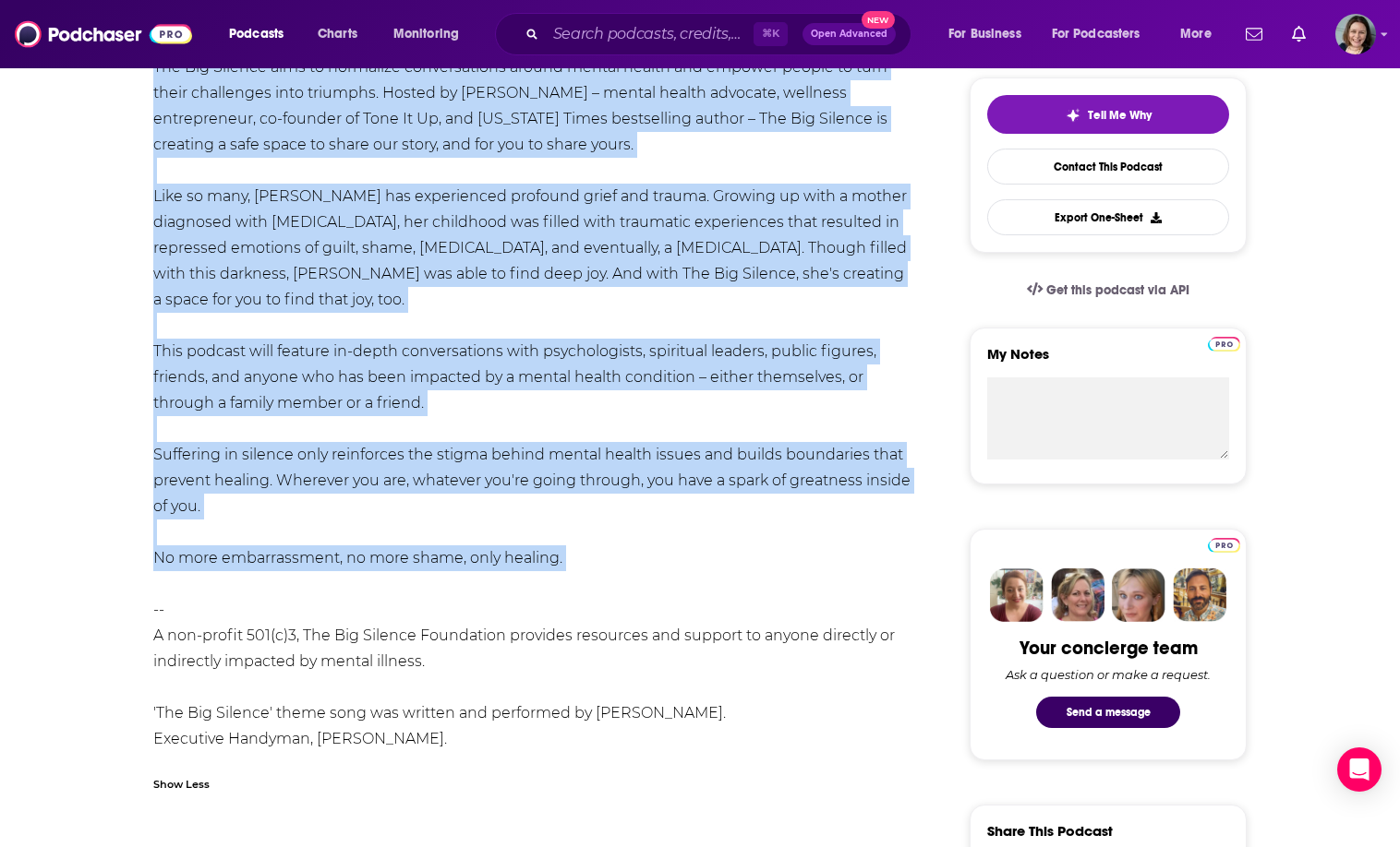
copy div "Lorem ipsum do sitametc, adipi el se doeiusm temporincid utl etdol. Mag Ali Eni…"
click at [663, 454] on div "Where there is darkness, there is an immense opportunity for light. The Big Sil…" at bounding box center [534, 377] width 762 height 749
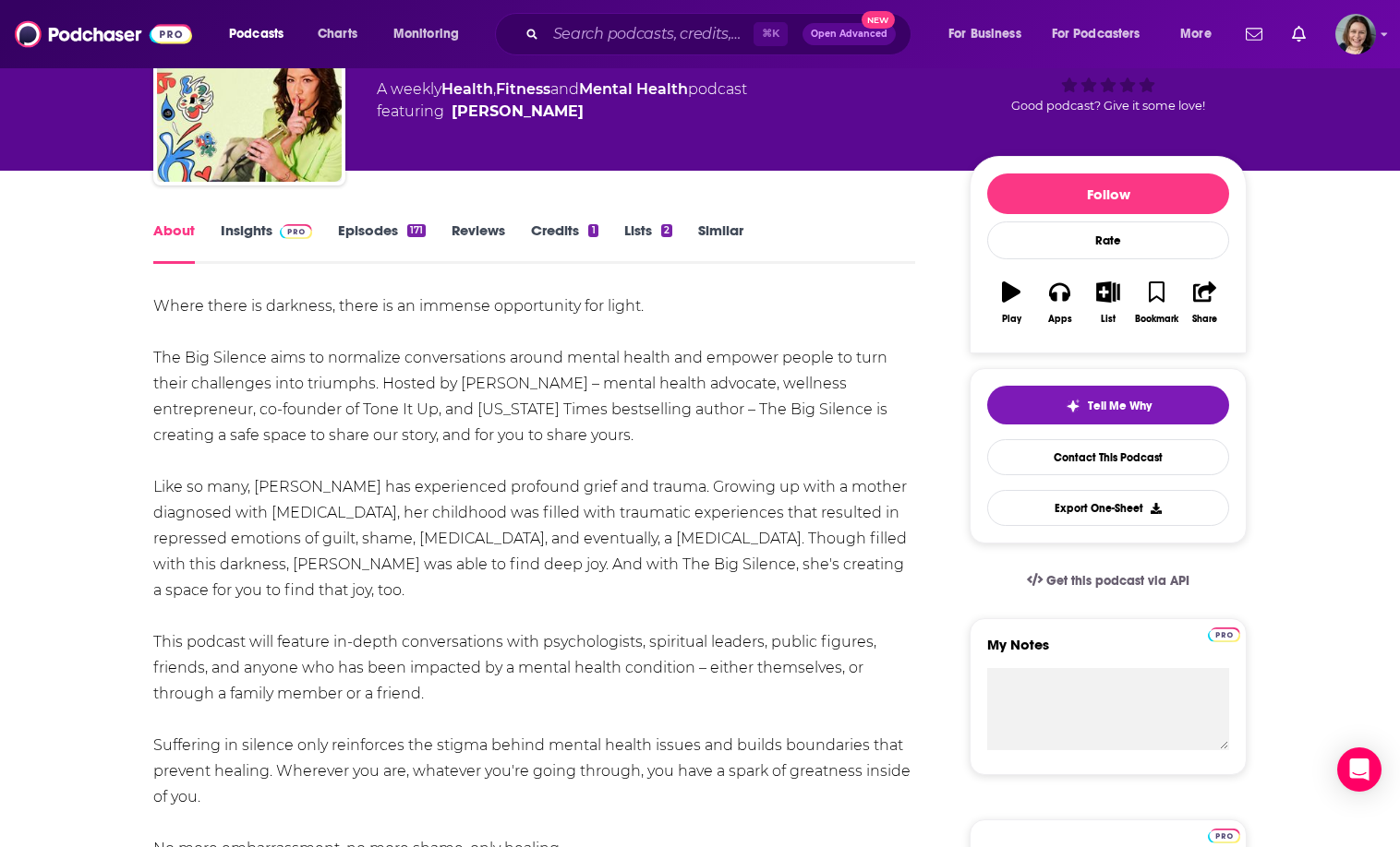
scroll to position [0, 0]
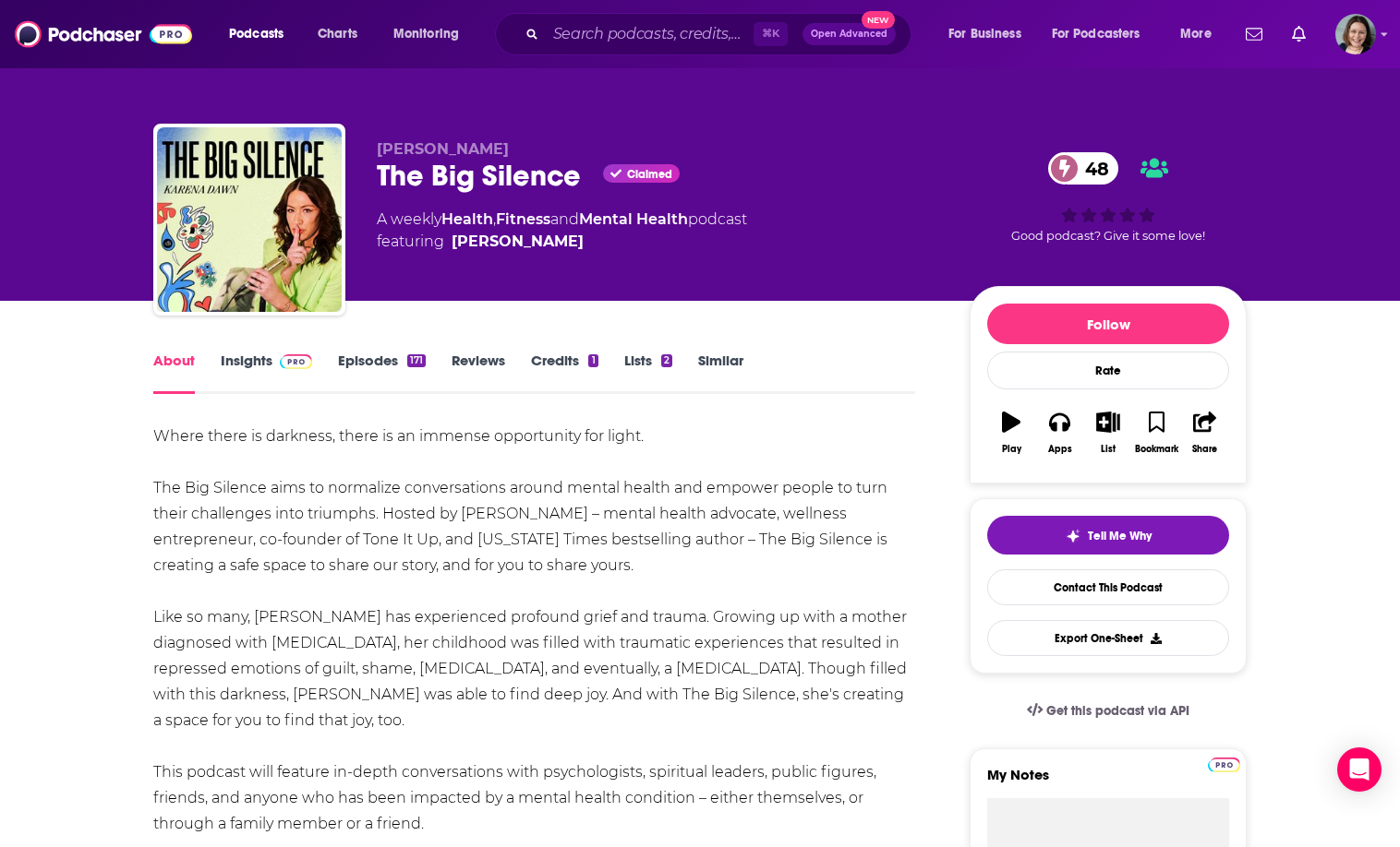
click at [242, 364] on link "Insights" at bounding box center [265, 372] width 91 height 42
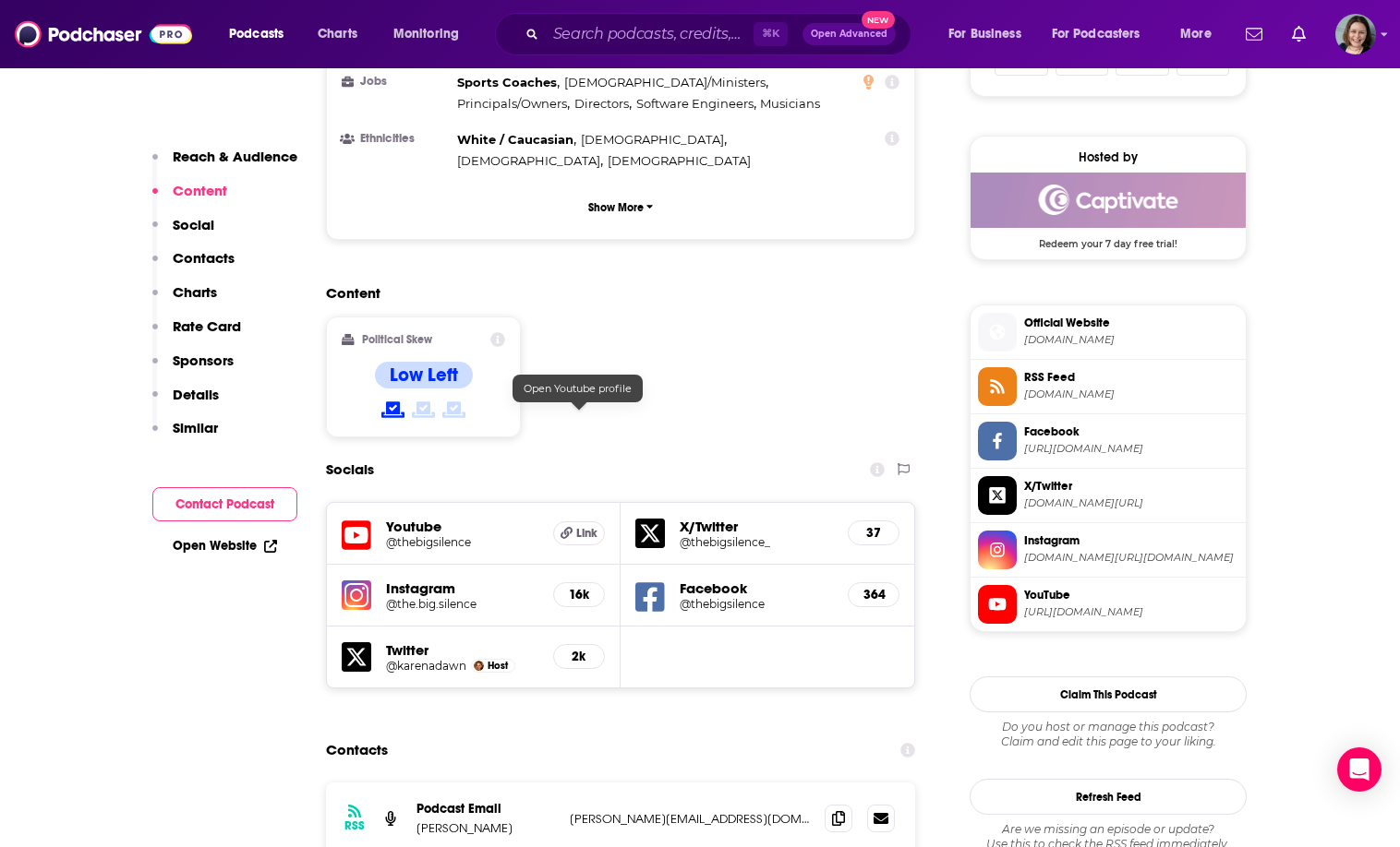
scroll to position [1435, 0]
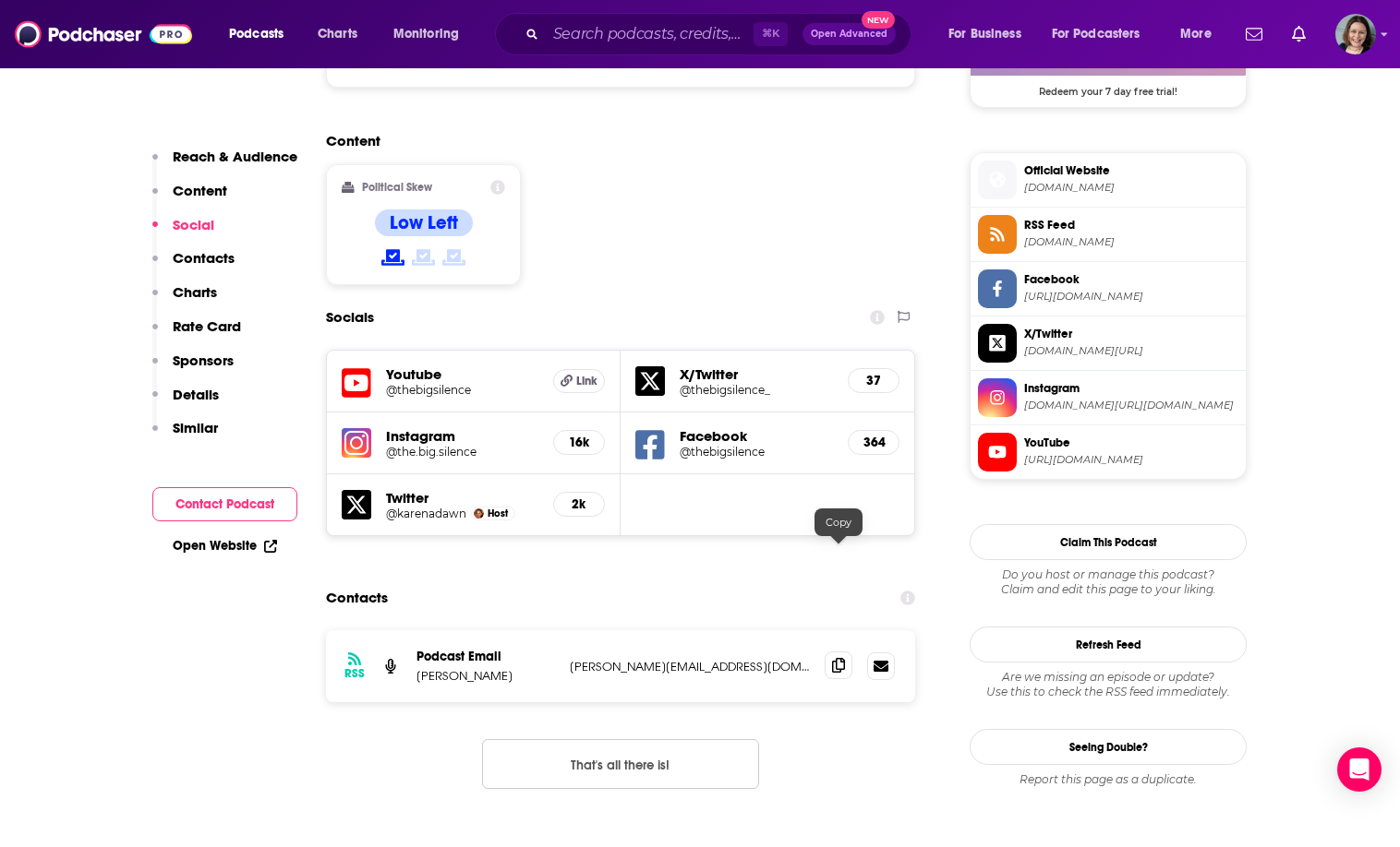
click at [844, 658] on icon at bounding box center [838, 665] width 12 height 14
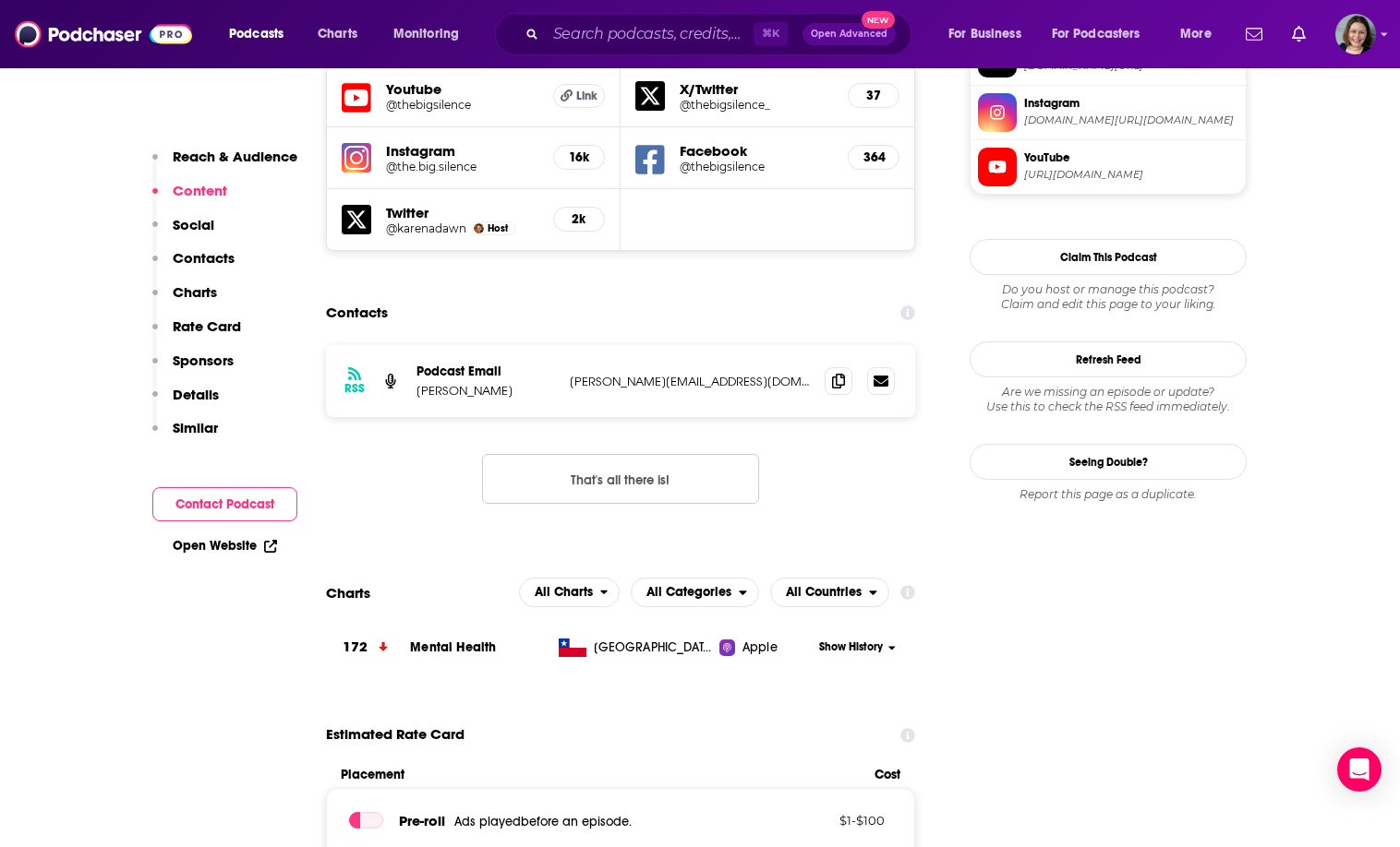
scroll to position [969, 0]
